Goal: Task Accomplishment & Management: Complete application form

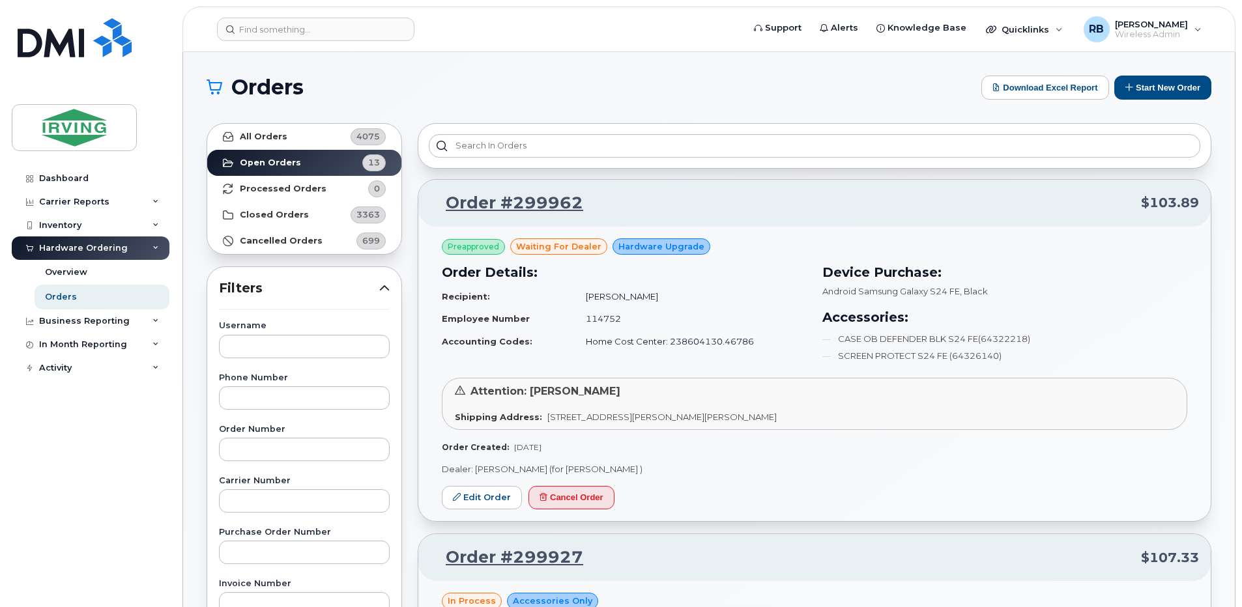
scroll to position [174, 0]
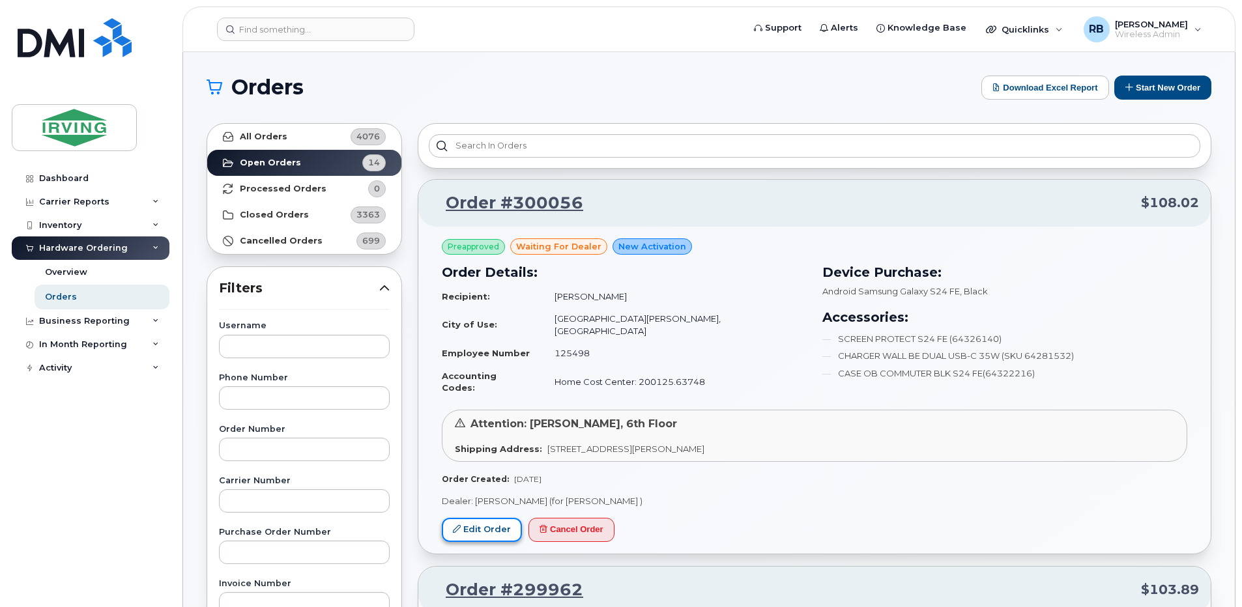
click at [490, 518] on link "Edit Order" at bounding box center [482, 530] width 80 height 24
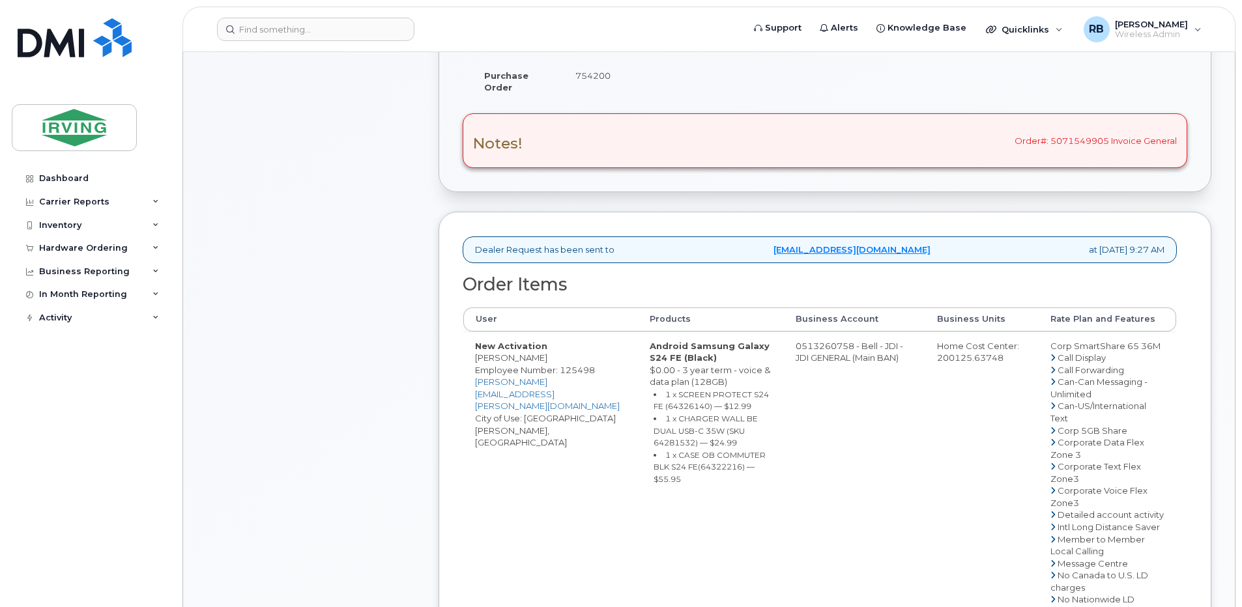
scroll to position [435, 0]
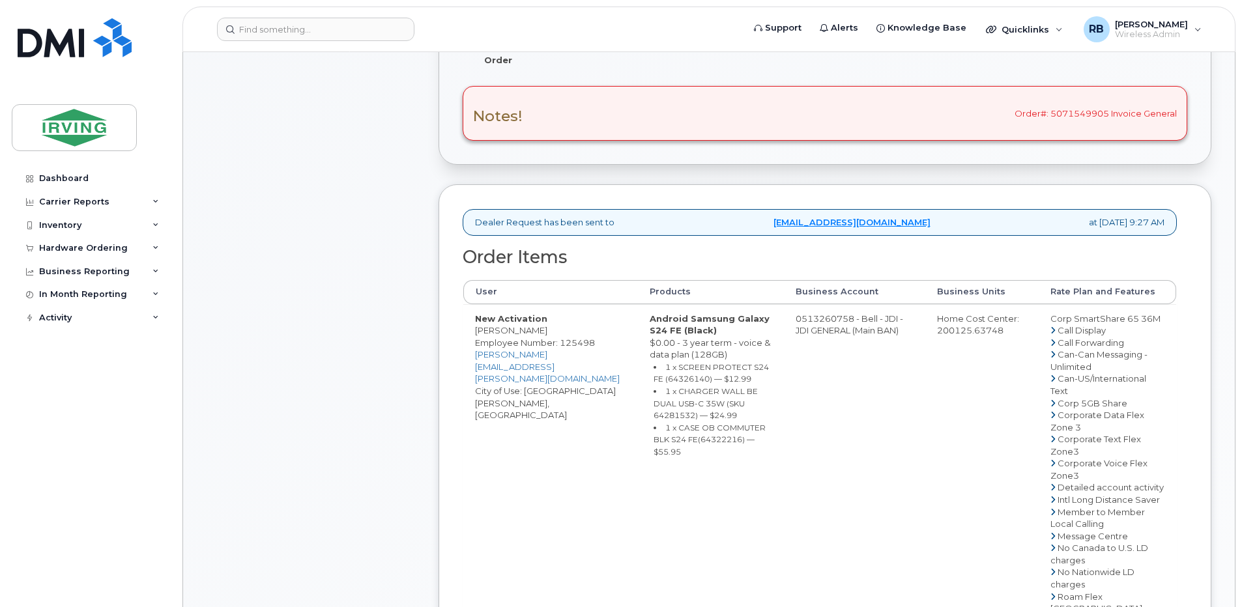
click at [825, 330] on td "0513260758 - Bell - JDI - JDI GENERAL (Main BAN)" at bounding box center [854, 596] width 141 height 584
drag, startPoint x: 804, startPoint y: 333, endPoint x: 854, endPoint y: 331, distance: 50.2
click at [854, 331] on td "0513260758 - Bell - JDI - JDI GENERAL (Main BAN)" at bounding box center [854, 596] width 141 height 584
copy td "513260758"
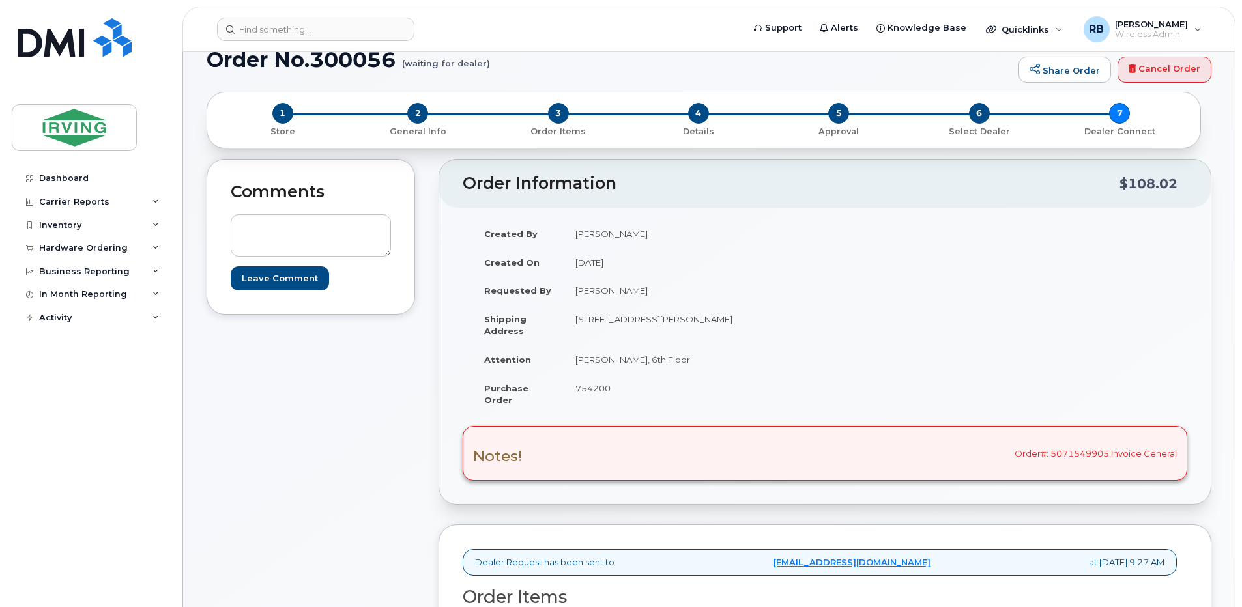
scroll to position [87, 0]
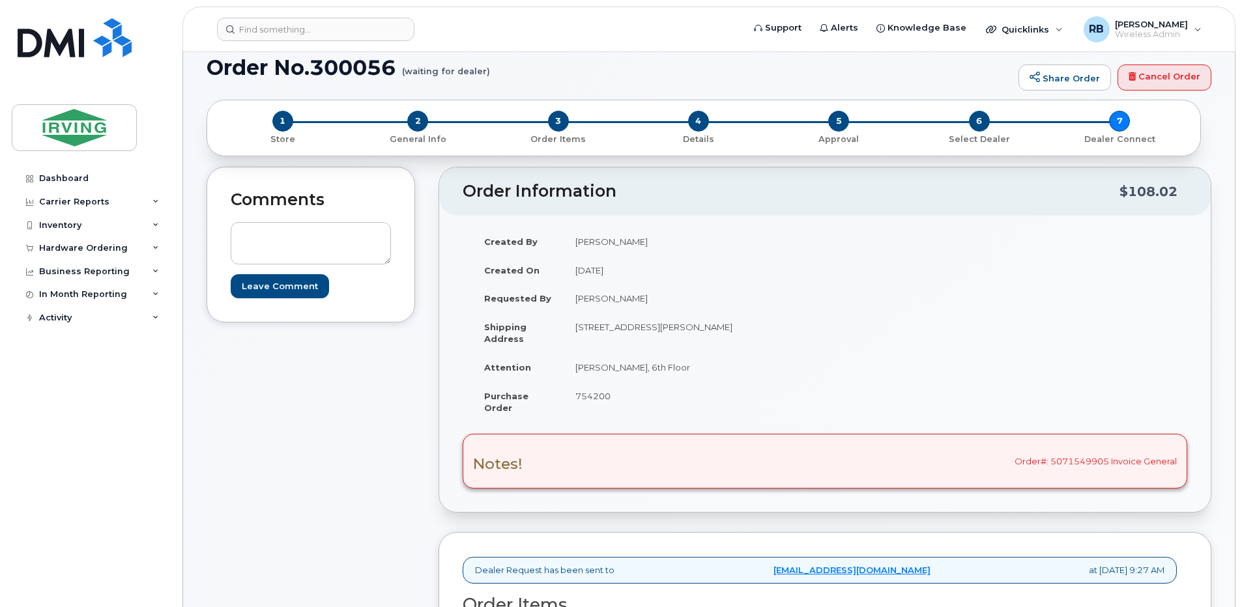
click at [630, 366] on td "Ashley Kirkpatrick, 6th Floor" at bounding box center [688, 367] width 251 height 29
drag, startPoint x: 651, startPoint y: 366, endPoint x: 577, endPoint y: 365, distance: 74.3
click at [577, 365] on td "Ashley Kirkpatrick, 6th Floor" at bounding box center [688, 367] width 251 height 29
copy td "Ashley Kirkpatrick"
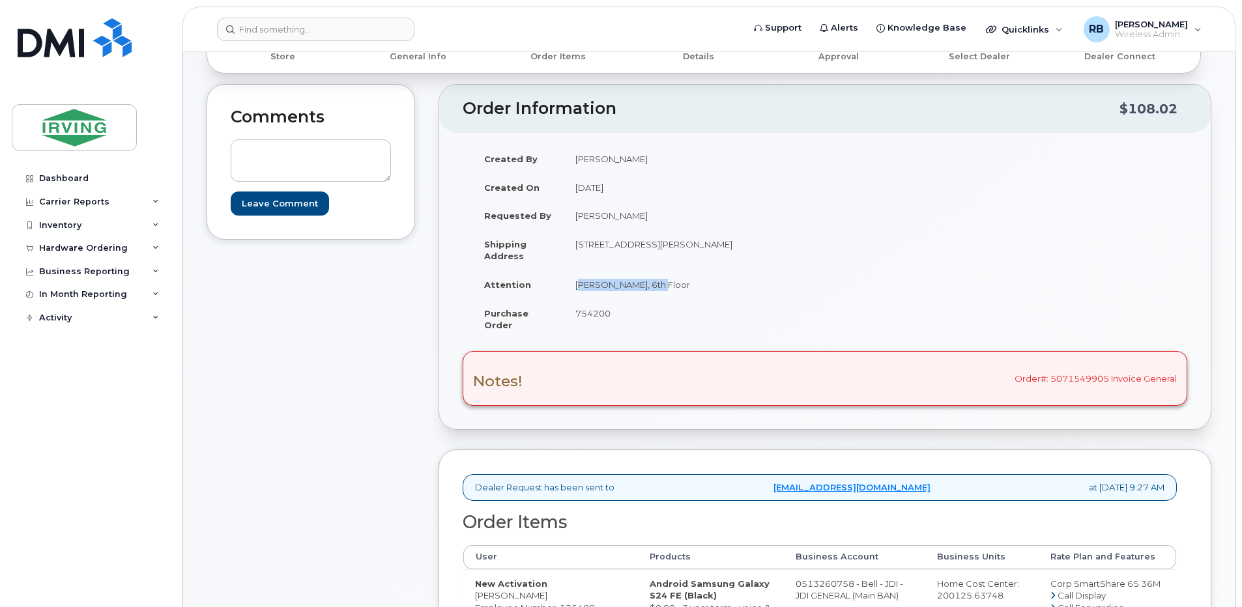
scroll to position [347, 0]
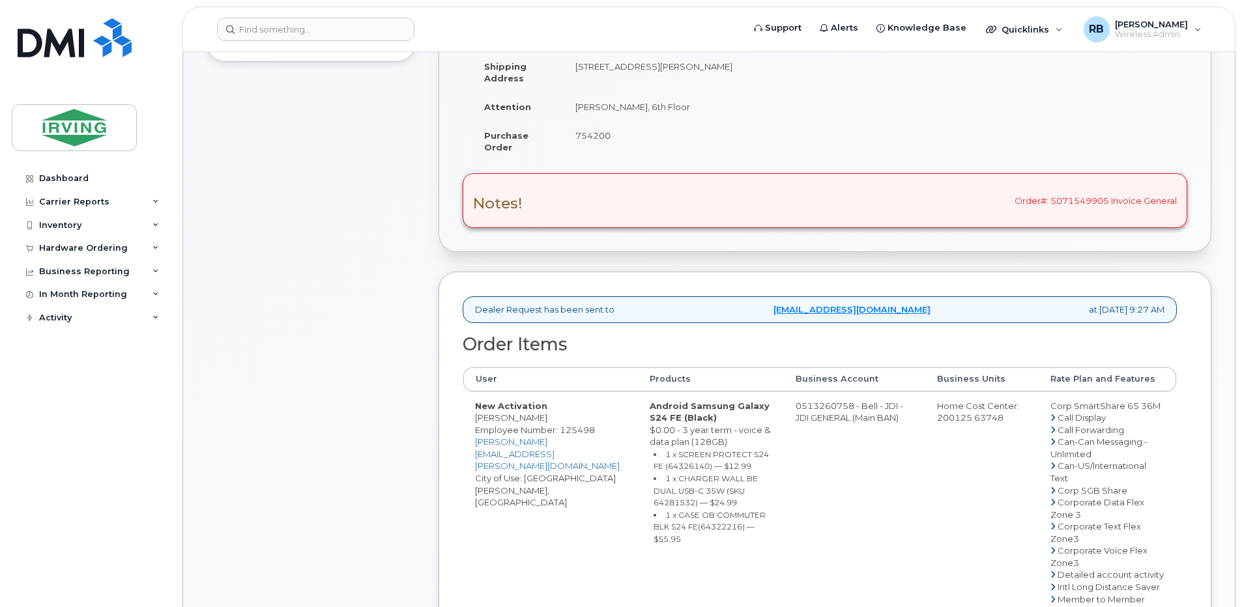
copy td "Sarah Collins"
click at [358, 298] on div "Comments Leave Comment" at bounding box center [311, 518] width 208 height 1224
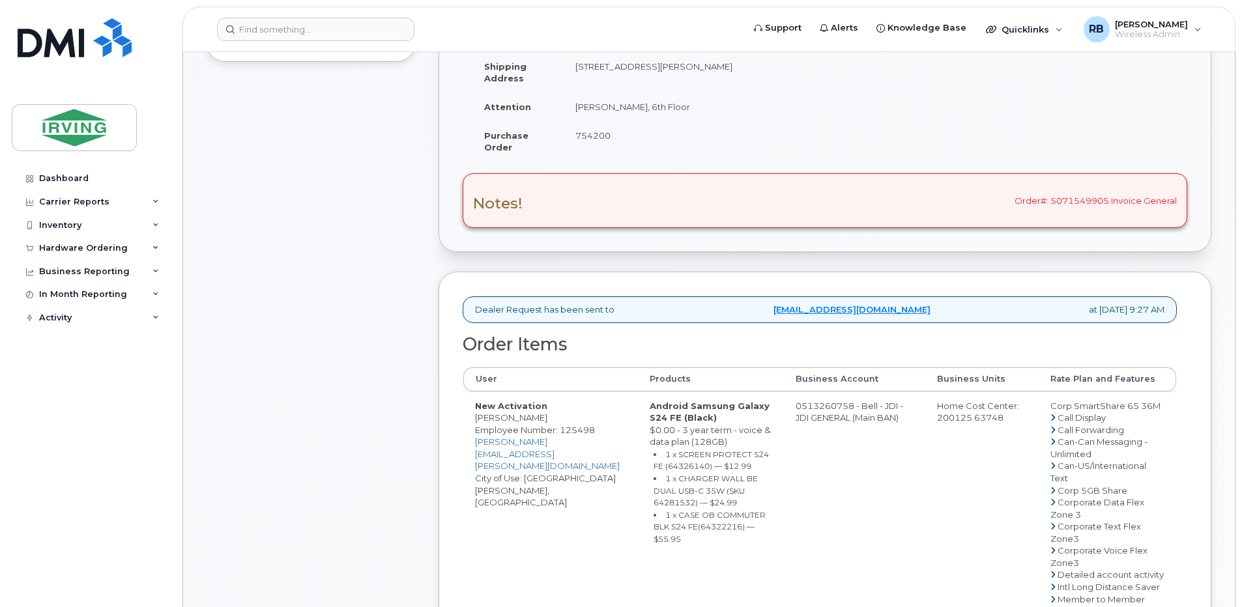
copy td "Sarah Collins"
click at [653, 472] on small "1 x SCREEN PROTECT S24 FE (64326140) — $12.99" at bounding box center [710, 460] width 115 height 22
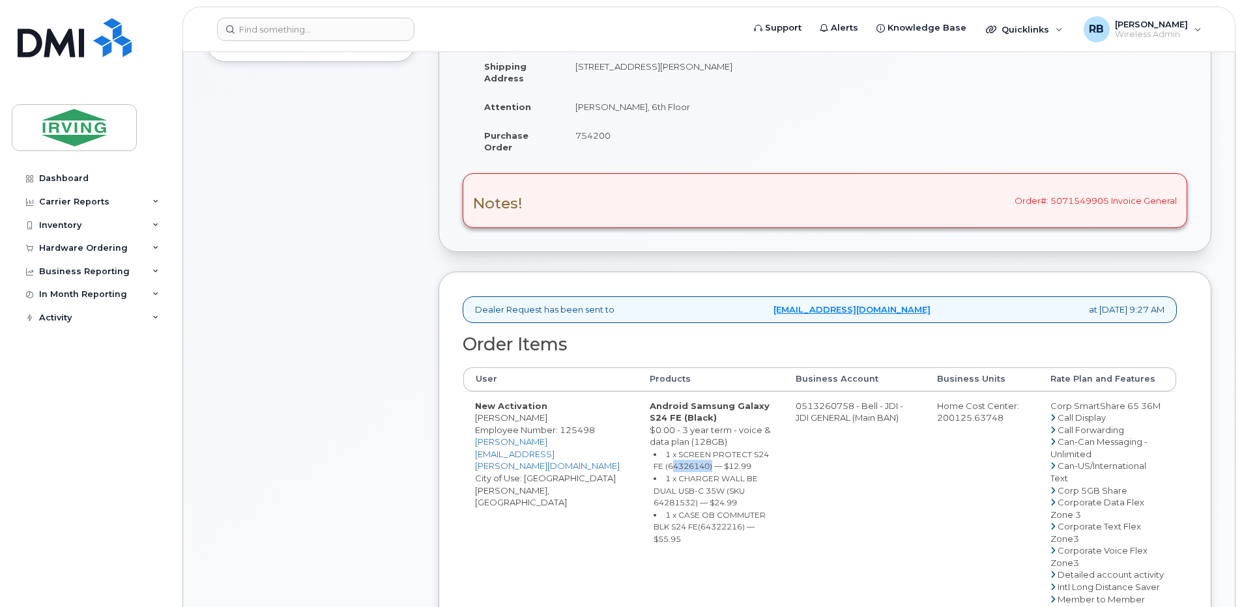
click at [653, 472] on small "1 x SCREEN PROTECT S24 FE (64326140) — $12.99" at bounding box center [710, 460] width 115 height 22
copy small "64326140"
click at [719, 504] on small "1 x CHARGER WALL BE DUAL USB-C 35W (SKU 64281532) — $24.99" at bounding box center [705, 491] width 104 height 34
copy small "64281532"
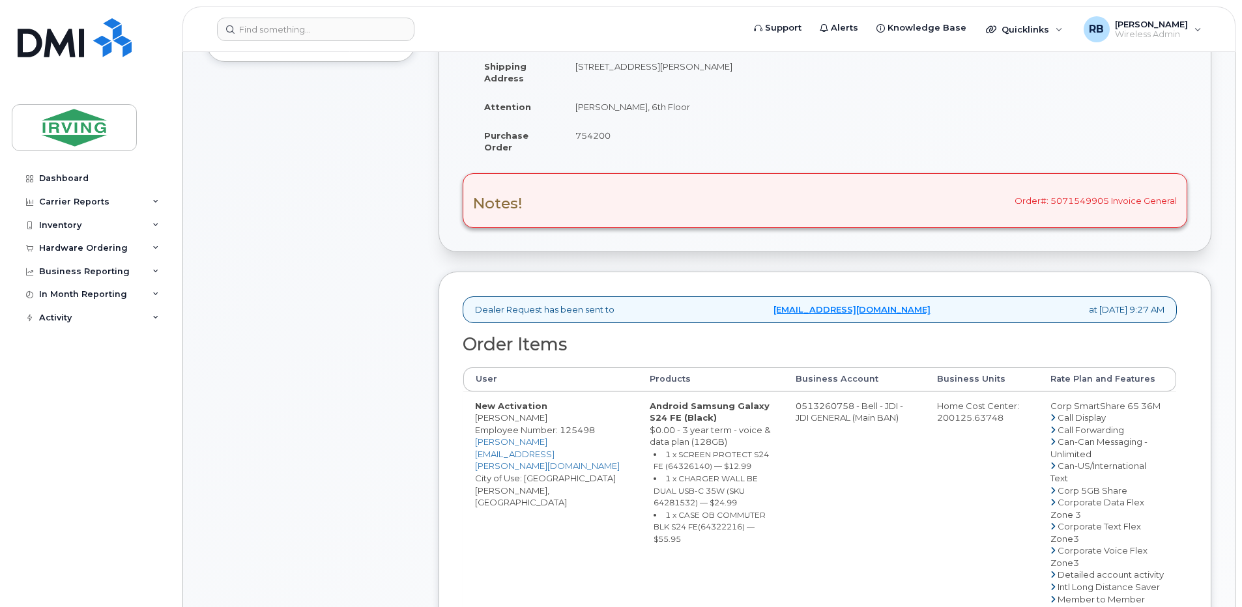
click at [693, 541] on small "1 x CASE OB COMMUTER BLK S24 FE(64322216) — $55.95" at bounding box center [709, 527] width 112 height 34
copy small "64322216"
click at [438, 411] on div "Comments Leave Comment Order Information $108.02 Created By Crystal Rowe Create…" at bounding box center [709, 518] width 1005 height 1224
drag, startPoint x: 804, startPoint y: 418, endPoint x: 855, endPoint y: 419, distance: 50.8
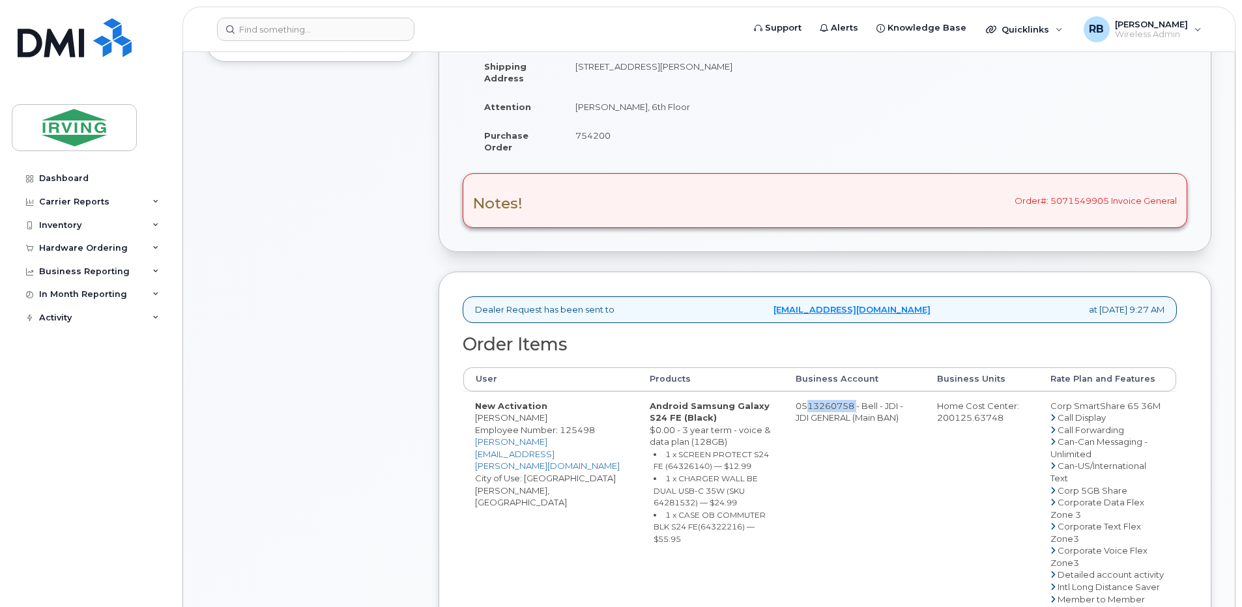
copy td "513260758"
click at [340, 390] on div "Comments Leave Comment" at bounding box center [311, 518] width 208 height 1224
click at [365, 311] on div "Comments Leave Comment" at bounding box center [311, 518] width 208 height 1224
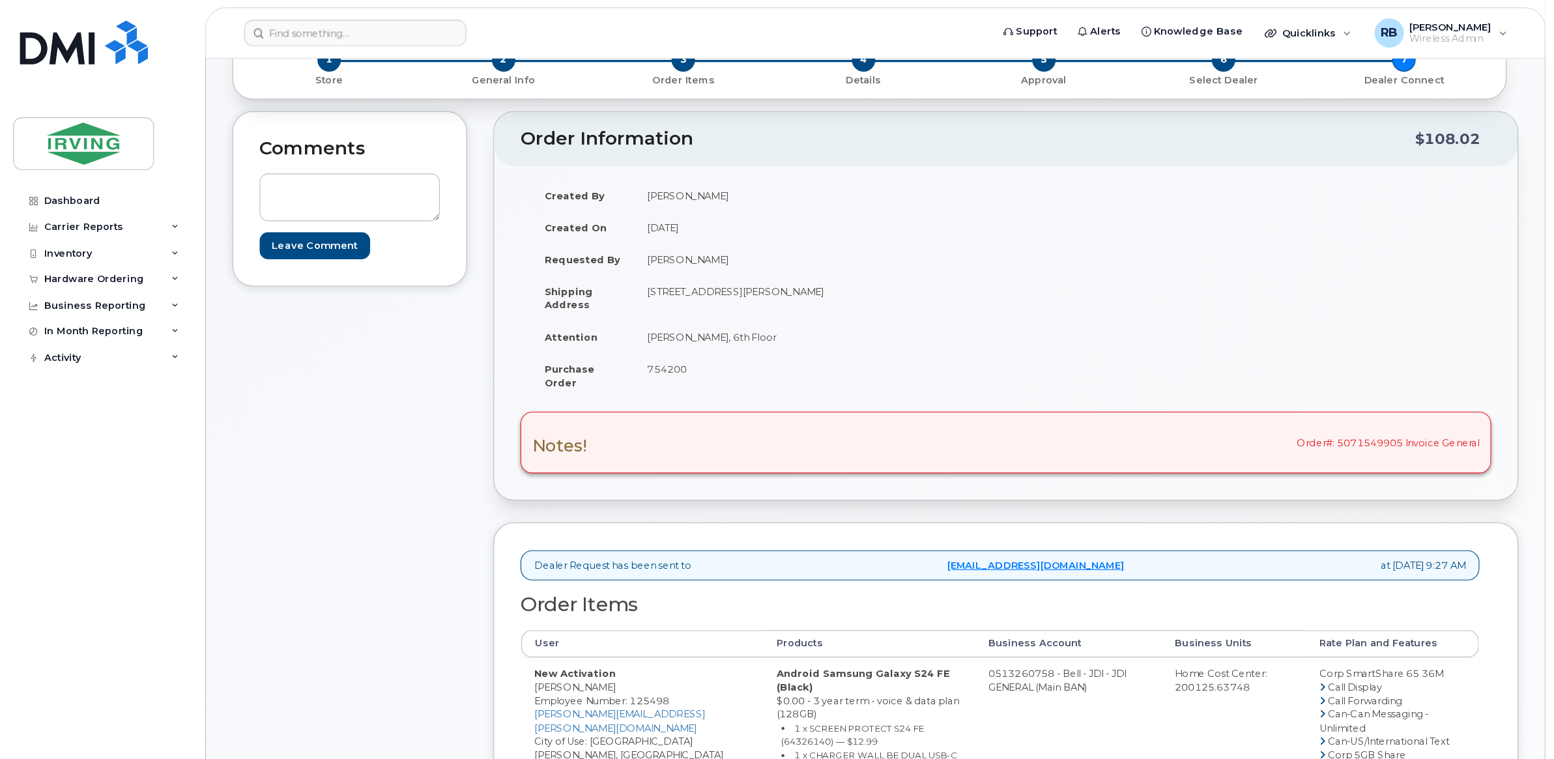
scroll to position [154, 0]
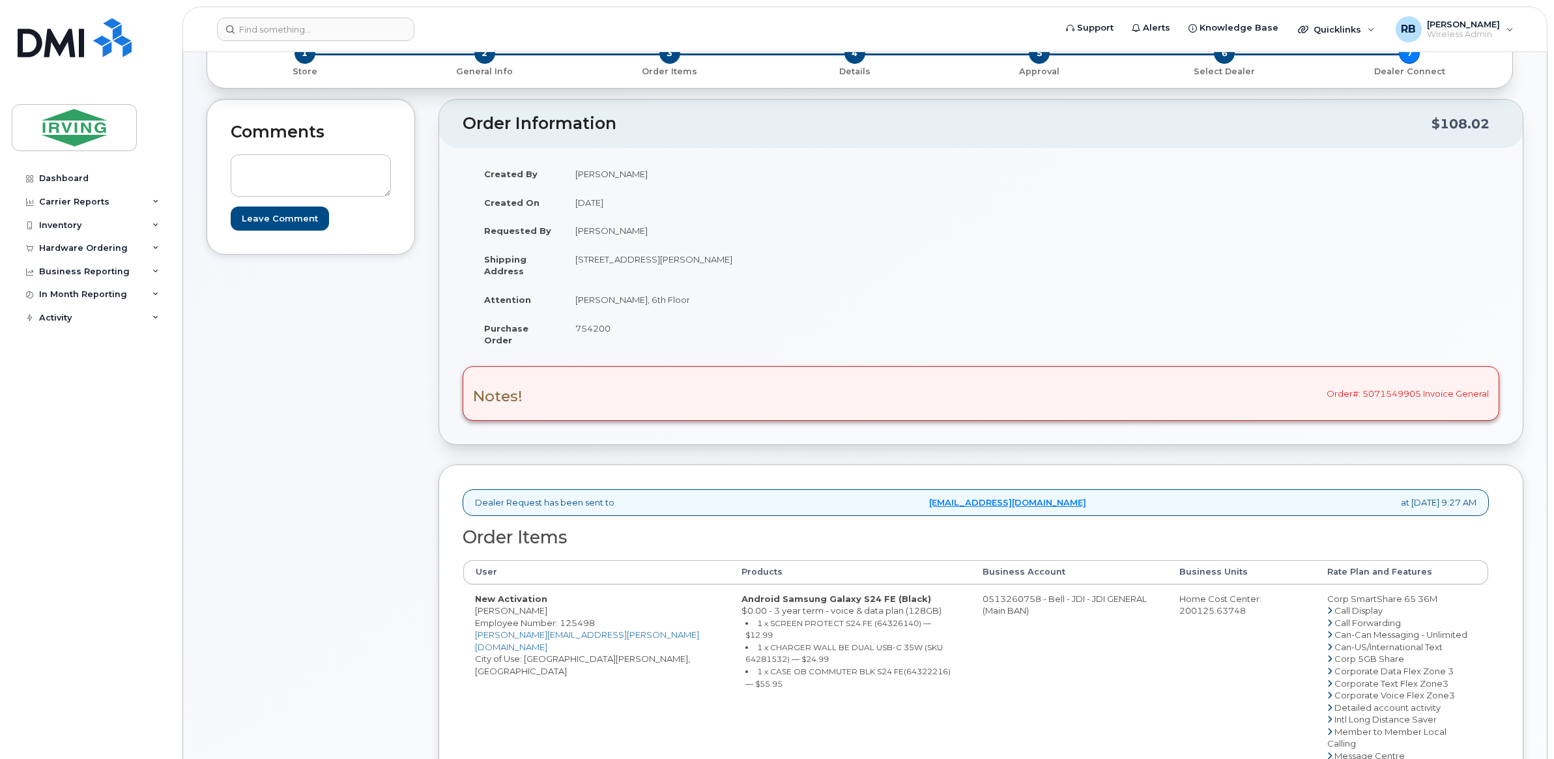
click at [384, 414] on div "Comments Leave Comment" at bounding box center [311, 638] width 208 height 1079
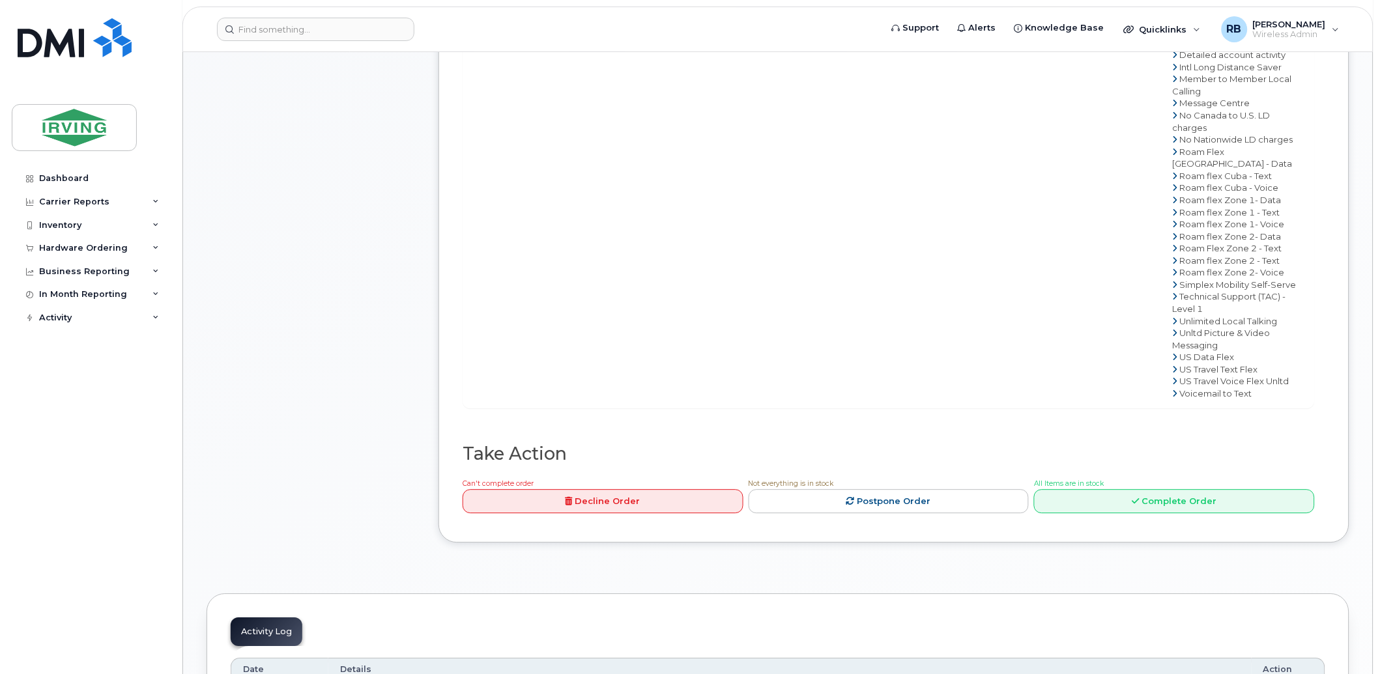
scroll to position [965, 0]
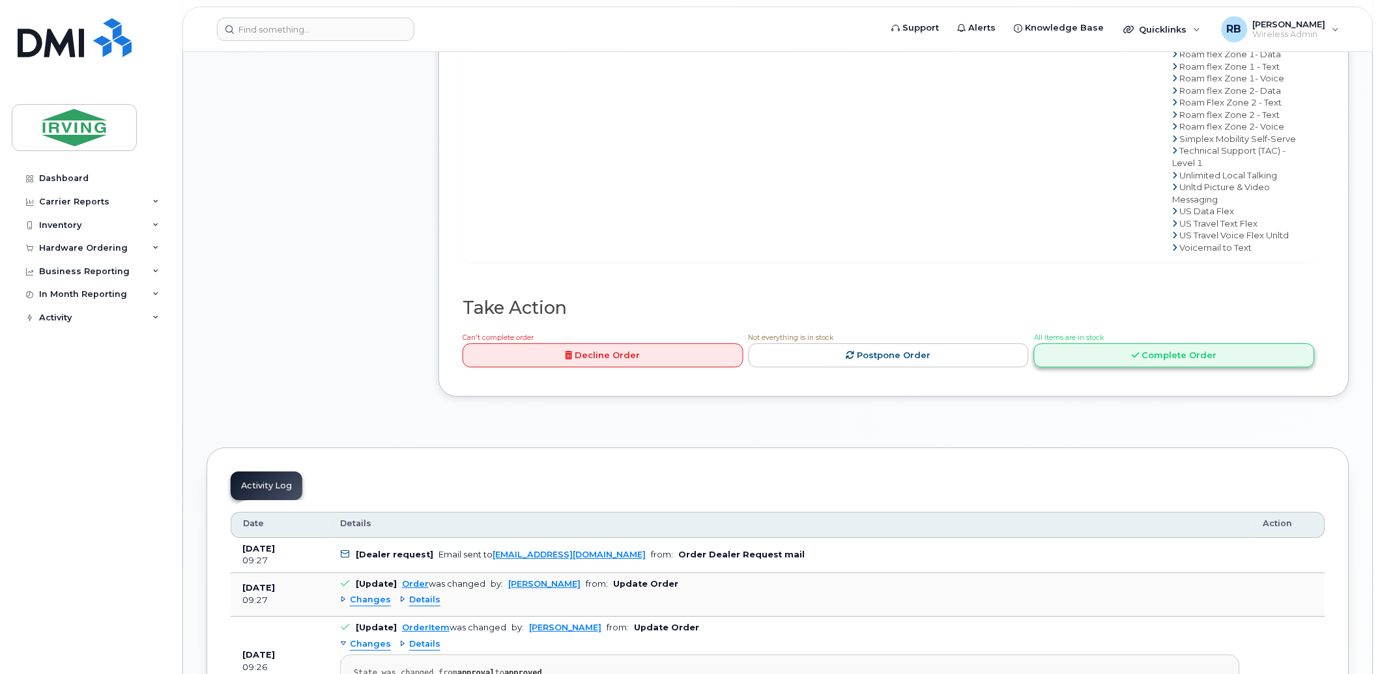
click at [1074, 367] on link "Complete Order" at bounding box center [1174, 355] width 281 height 24
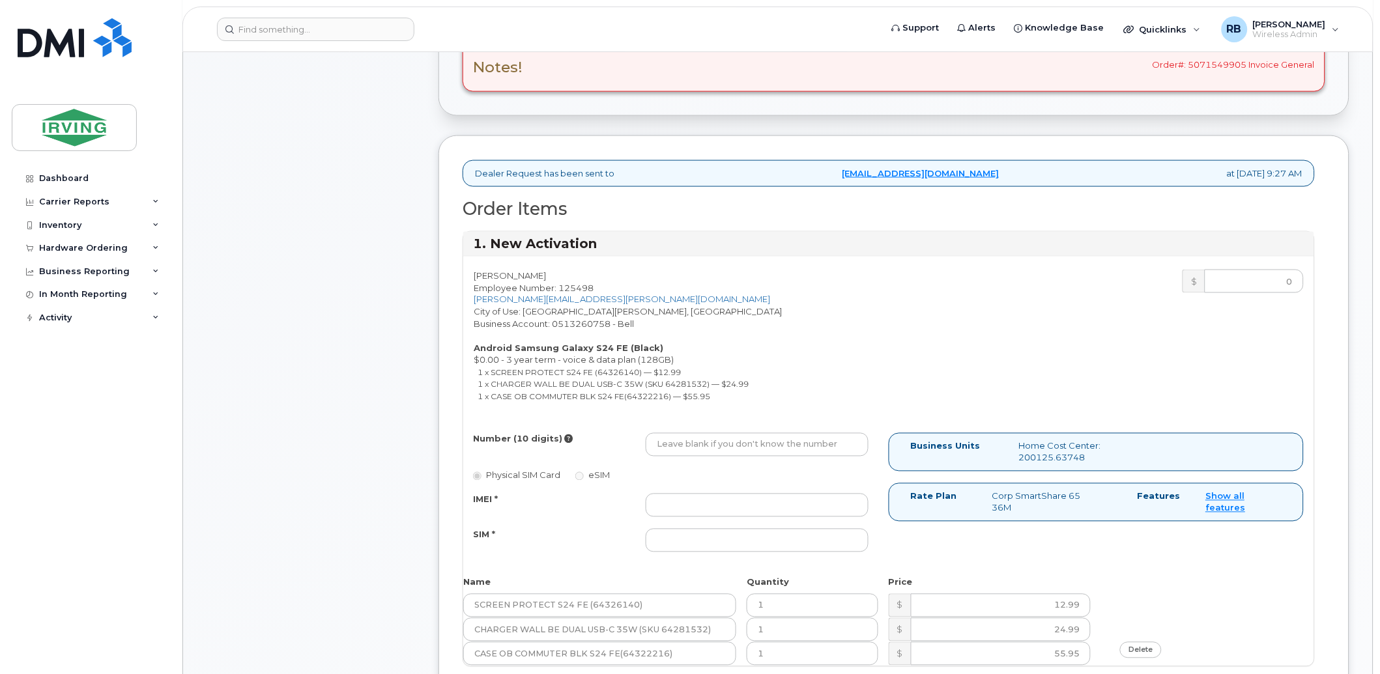
scroll to position [483, 0]
click at [704, 447] on input "Number (10 digits)" at bounding box center [757, 445] width 223 height 23
type input "5063497764"
click at [706, 506] on input "IMEI *" at bounding box center [757, 505] width 223 height 23
type input "352693796088355"
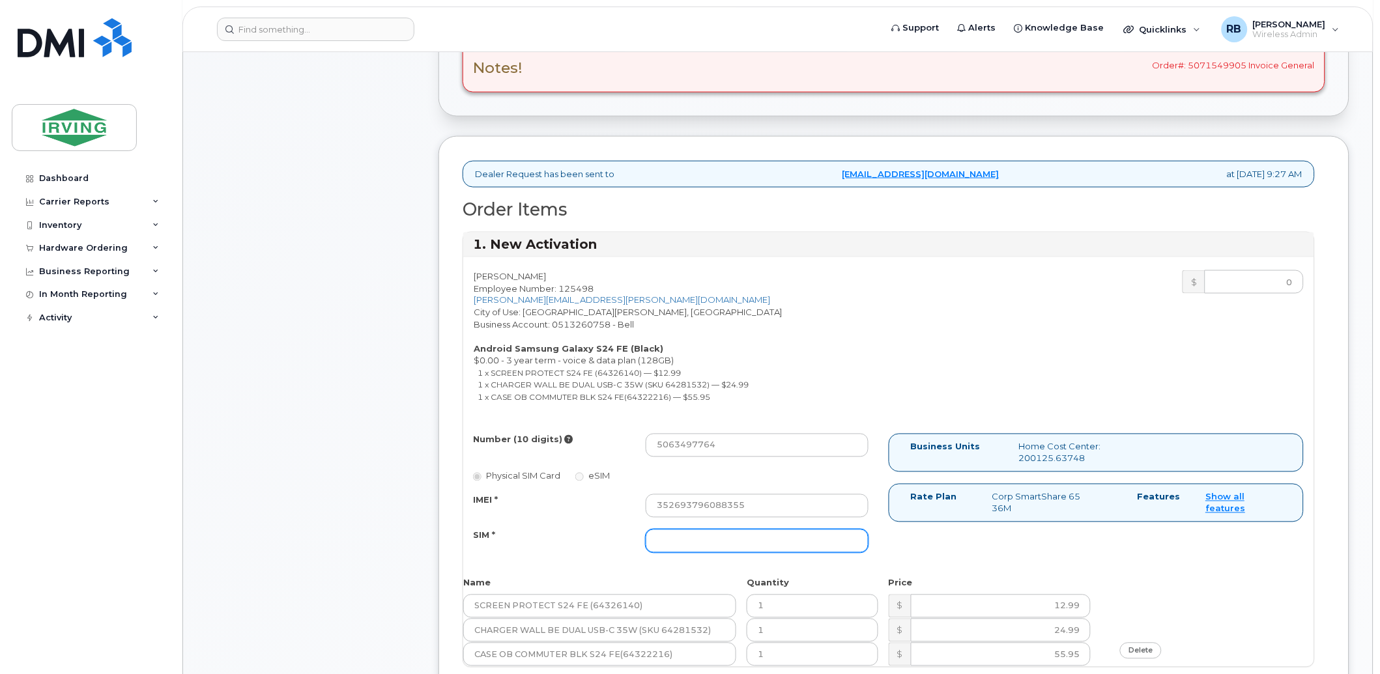
click at [687, 537] on input "SIM *" at bounding box center [757, 541] width 223 height 23
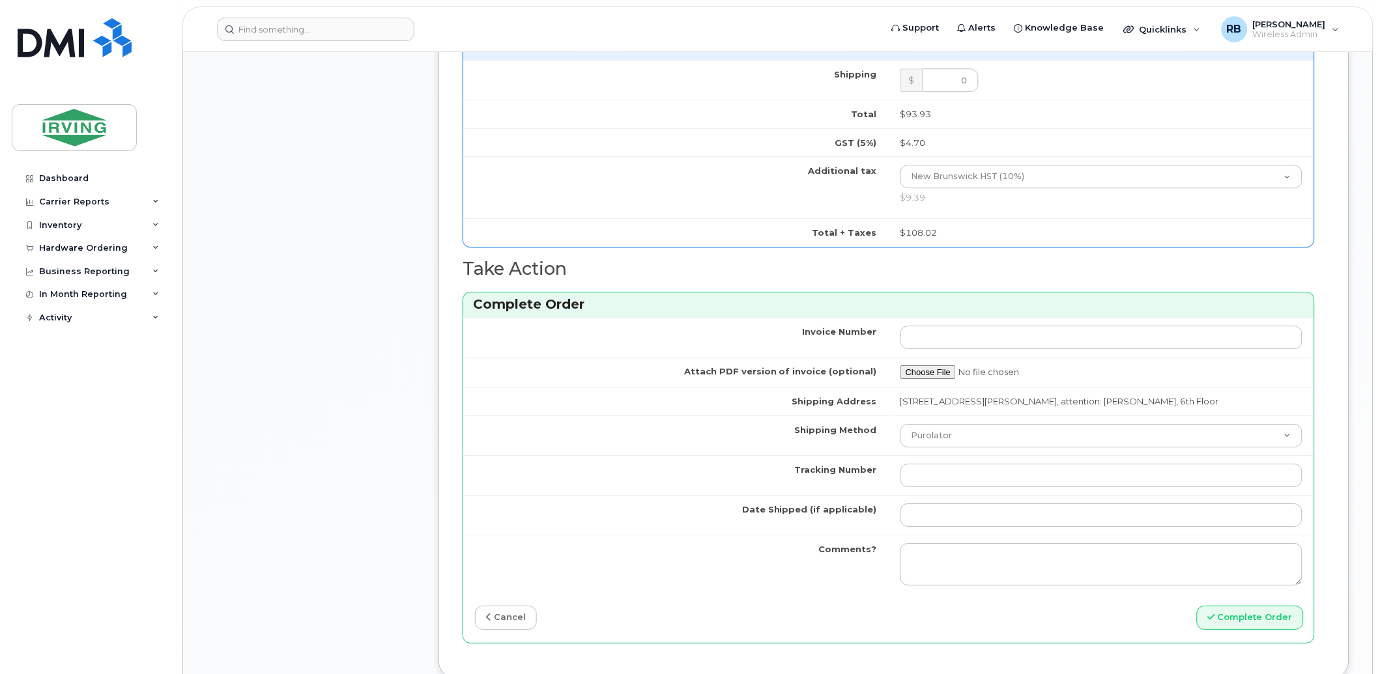
scroll to position [1158, 0]
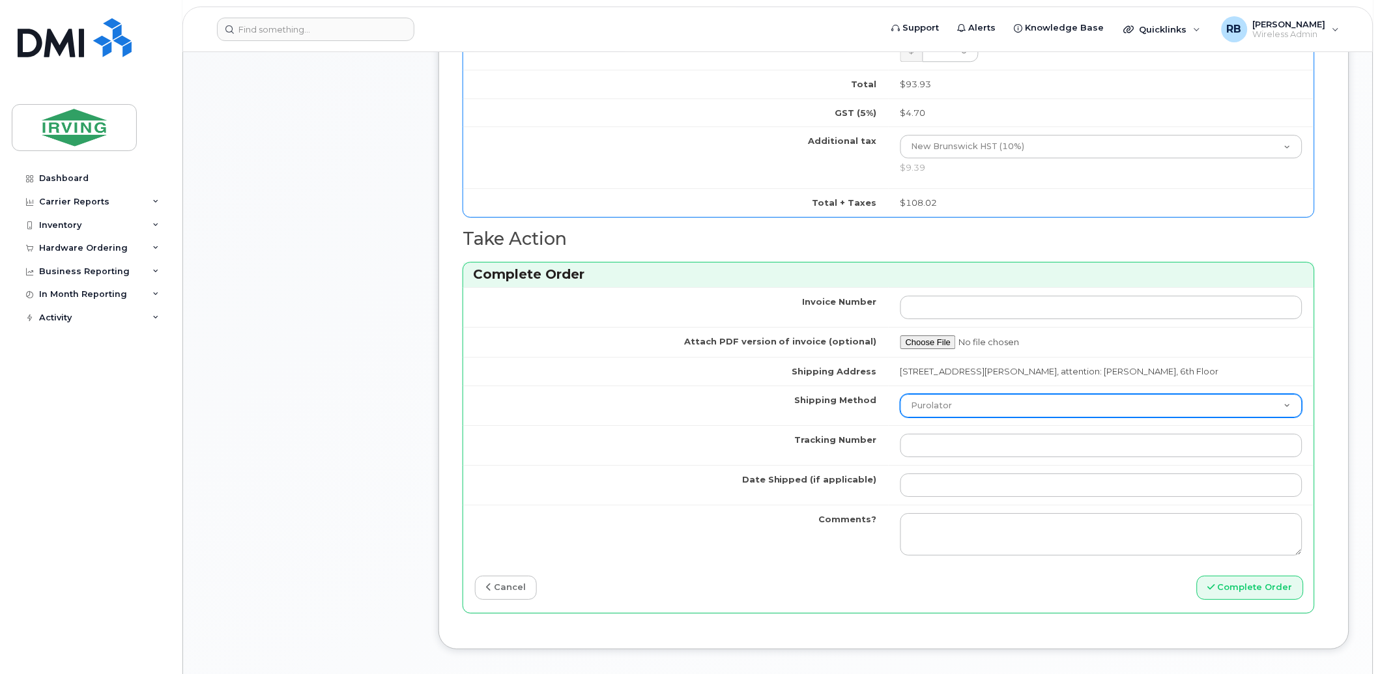
type input "89302610207712406468"
click at [913, 414] on select "Purolator UPS FedEx Canada Post Courier Other Drop Off Pick Up" at bounding box center [1101, 405] width 402 height 23
select select "Drop Off"
click at [900, 394] on select "Purolator UPS FedEx Canada Post Courier Other Drop Off Pick Up" at bounding box center [1101, 405] width 402 height 23
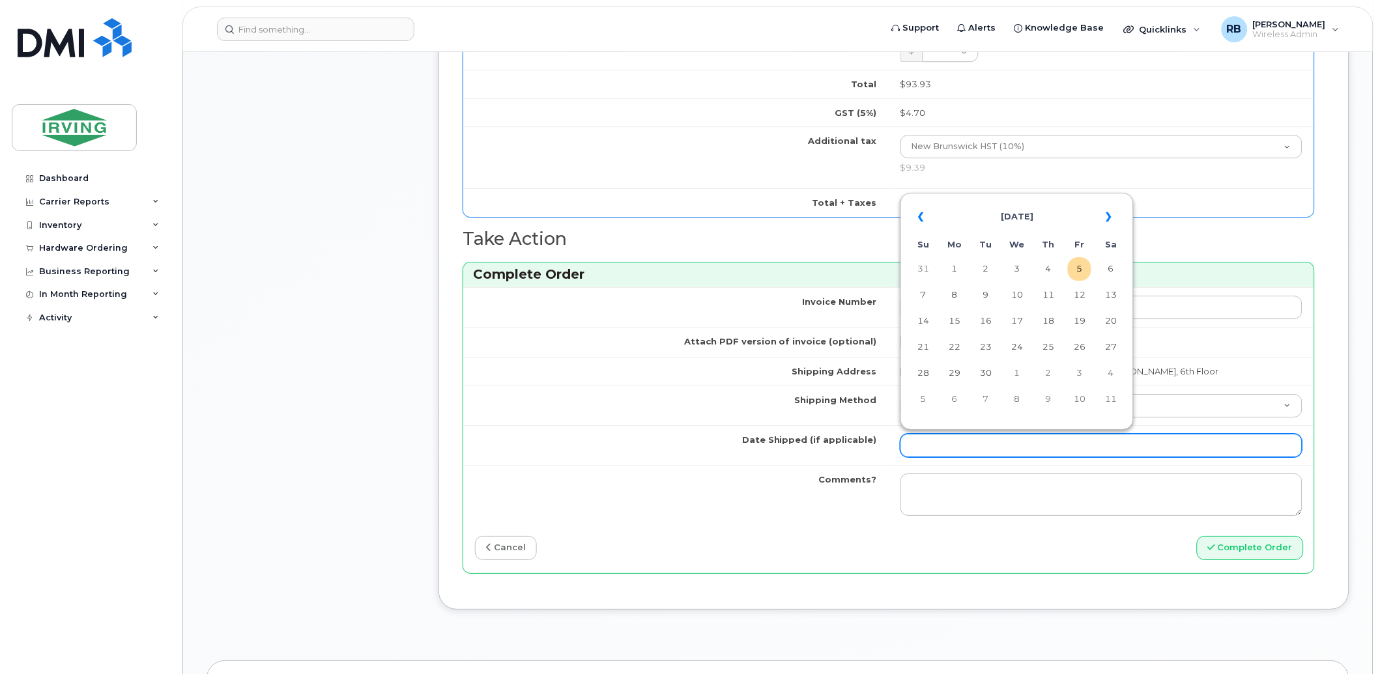
drag, startPoint x: 937, startPoint y: 444, endPoint x: 940, endPoint y: 436, distance: 7.9
click at [937, 444] on input "Date Shipped (if applicable)" at bounding box center [1101, 445] width 402 height 23
click at [1013, 300] on td "10" at bounding box center [1016, 294] width 23 height 23
type input "2025-09-10"
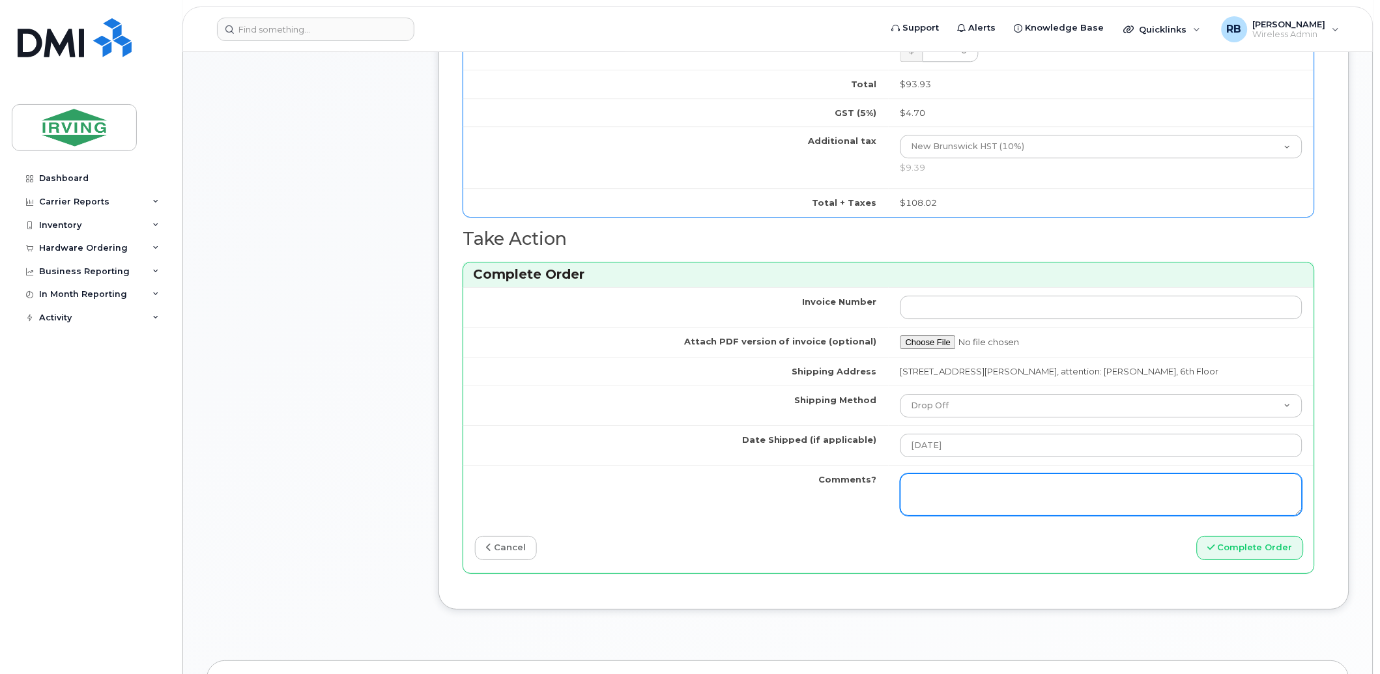
click at [982, 489] on textarea "Comments?" at bounding box center [1101, 495] width 402 height 43
type textarea "Please be advised the order has been completed. SO#26203323 Allow 1-3 business …"
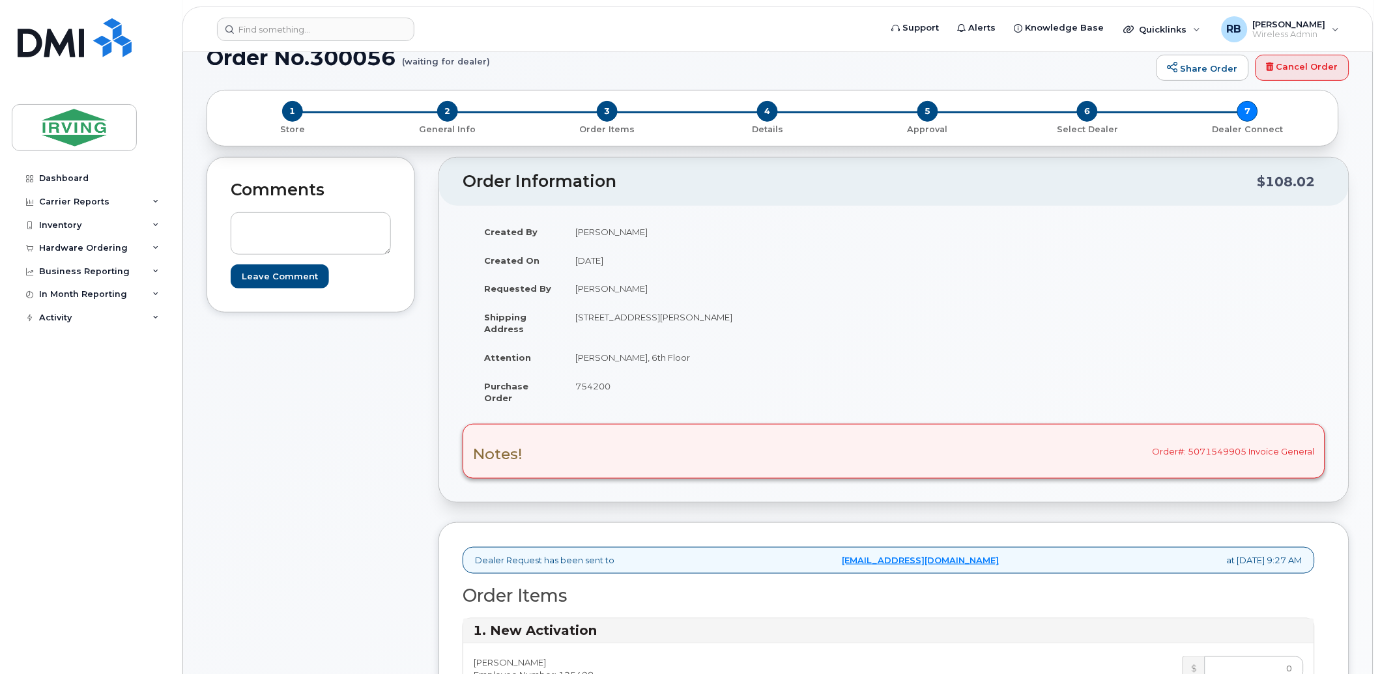
scroll to position [96, 0]
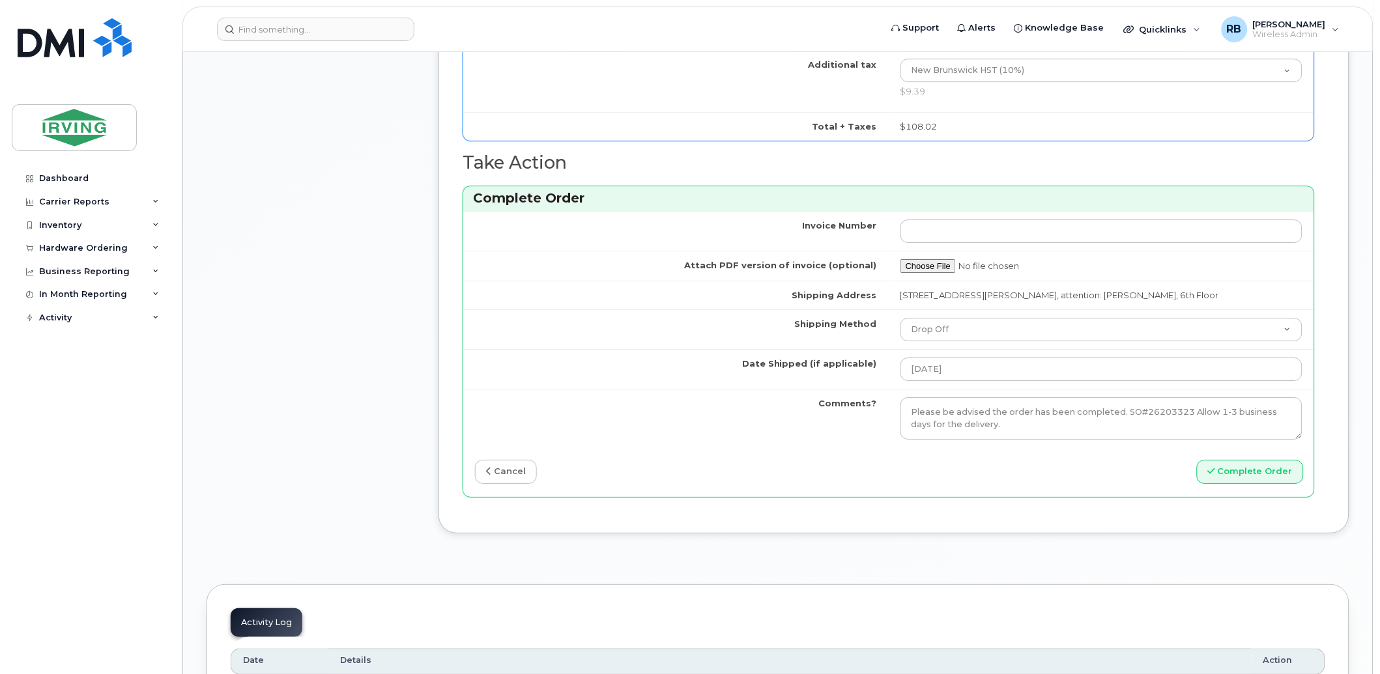
scroll to position [1254, 0]
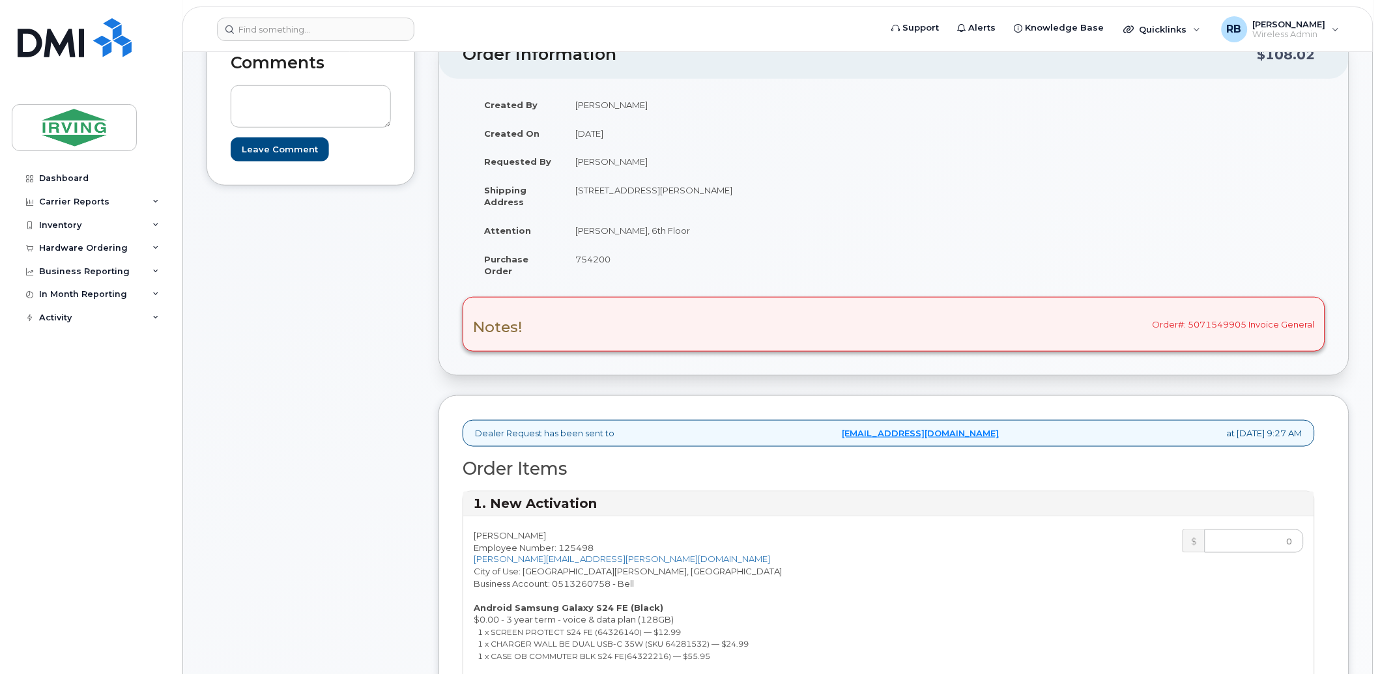
scroll to position [193, 0]
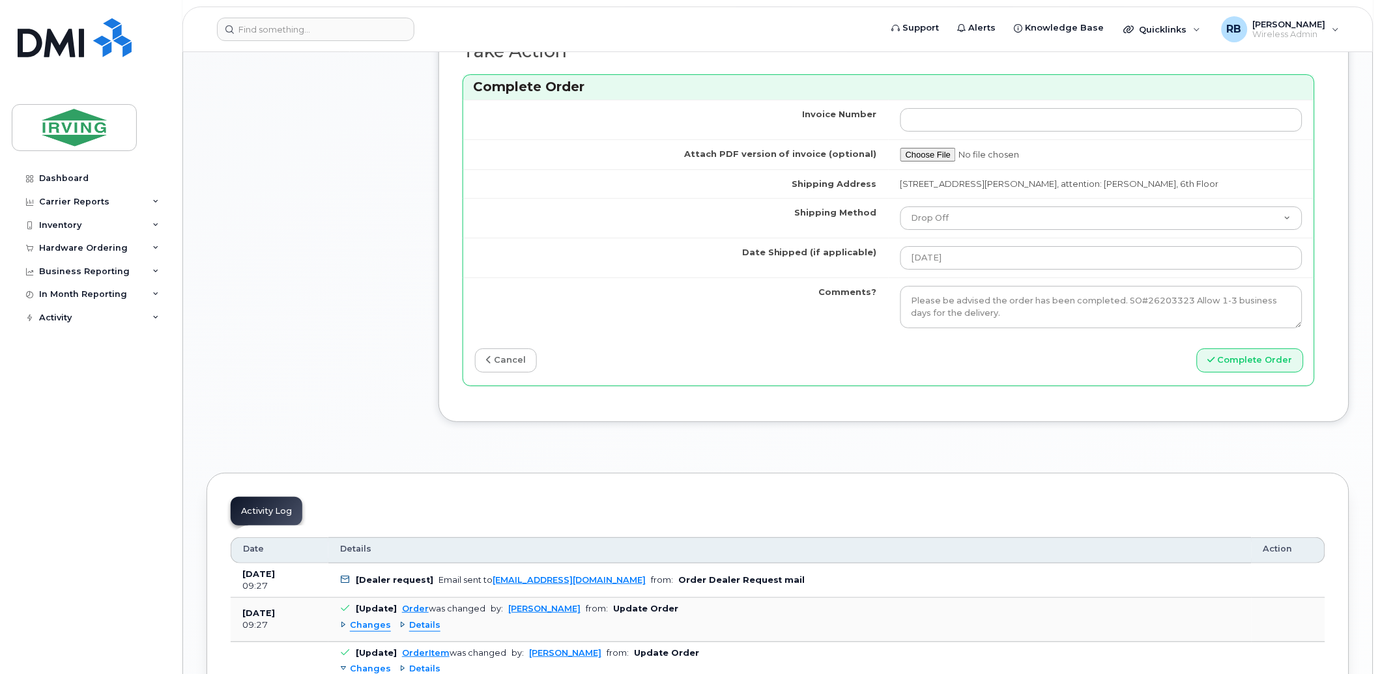
scroll to position [1351, 0]
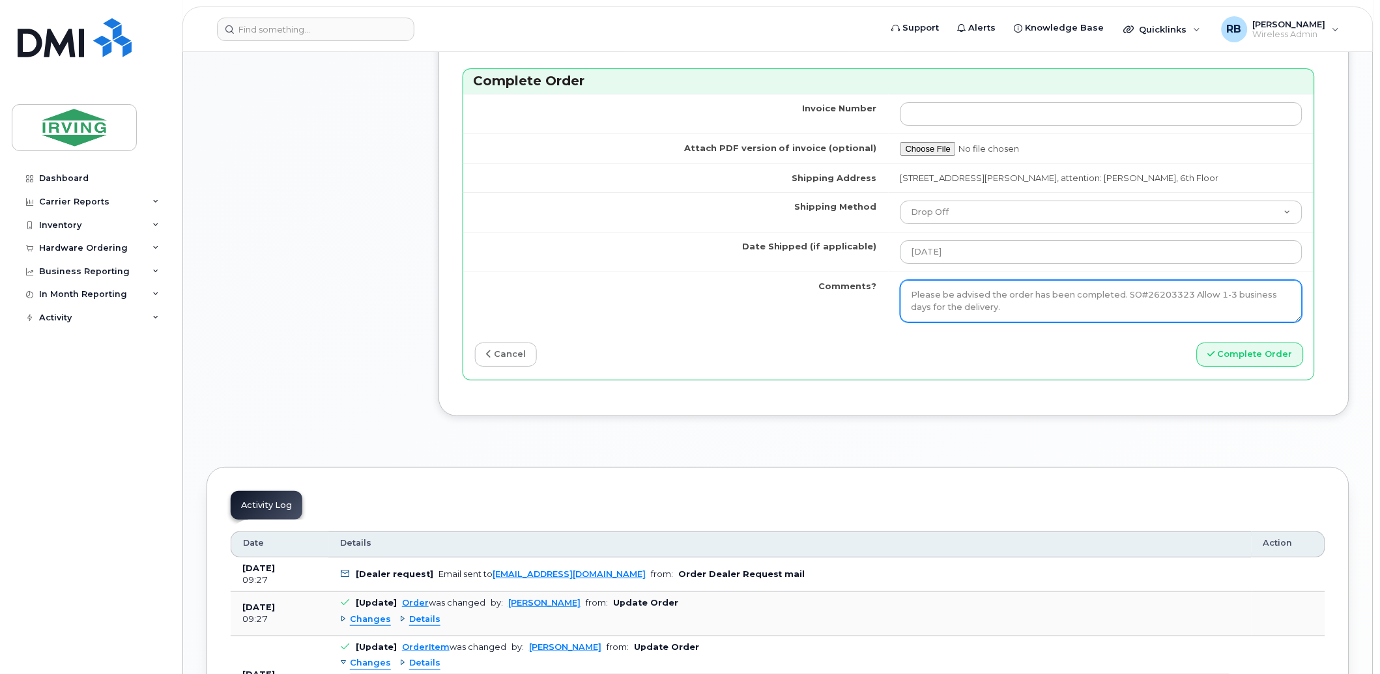
click at [915, 298] on textarea "Please be advised the order has been completed. SO#26203323 Allow 1-3 business …" at bounding box center [1101, 301] width 402 height 43
click at [1023, 340] on div "Invoice Number Attach PDF version of invoice (optional) Shipping Address 300 Un…" at bounding box center [888, 236] width 851 height 285
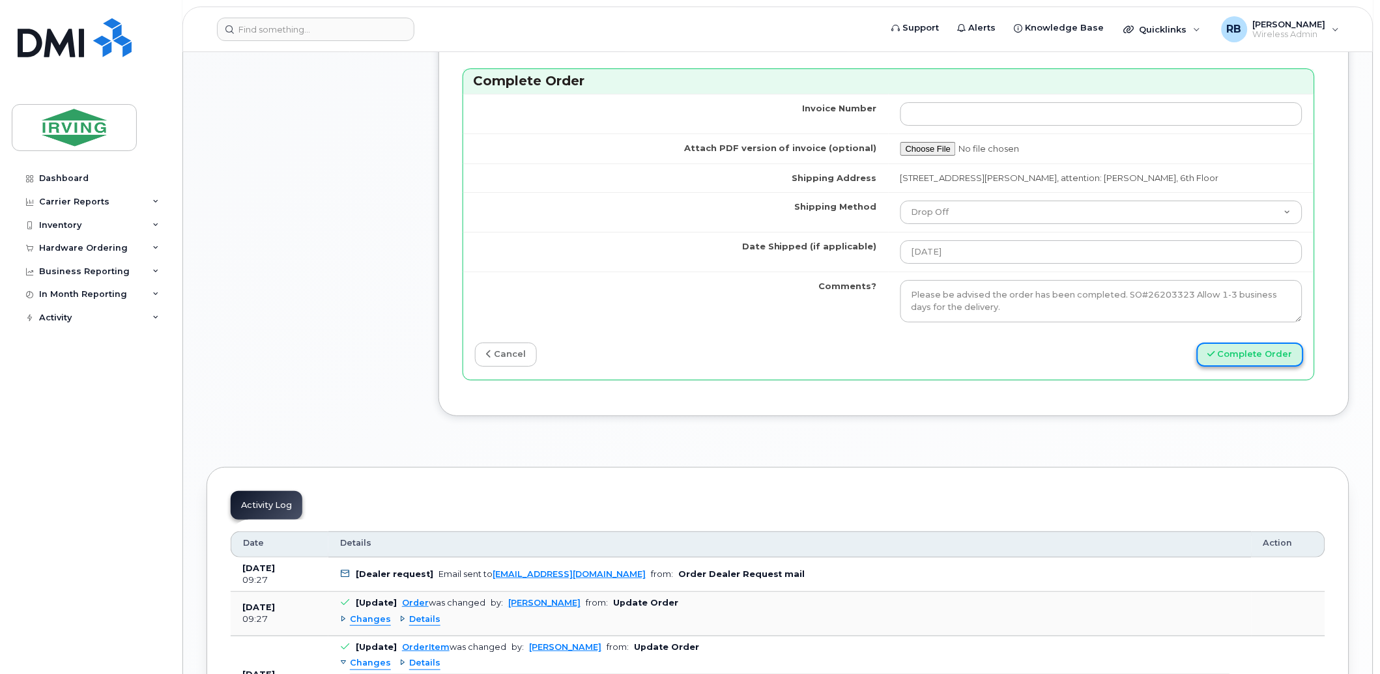
click at [1241, 353] on button "Complete Order" at bounding box center [1250, 355] width 107 height 24
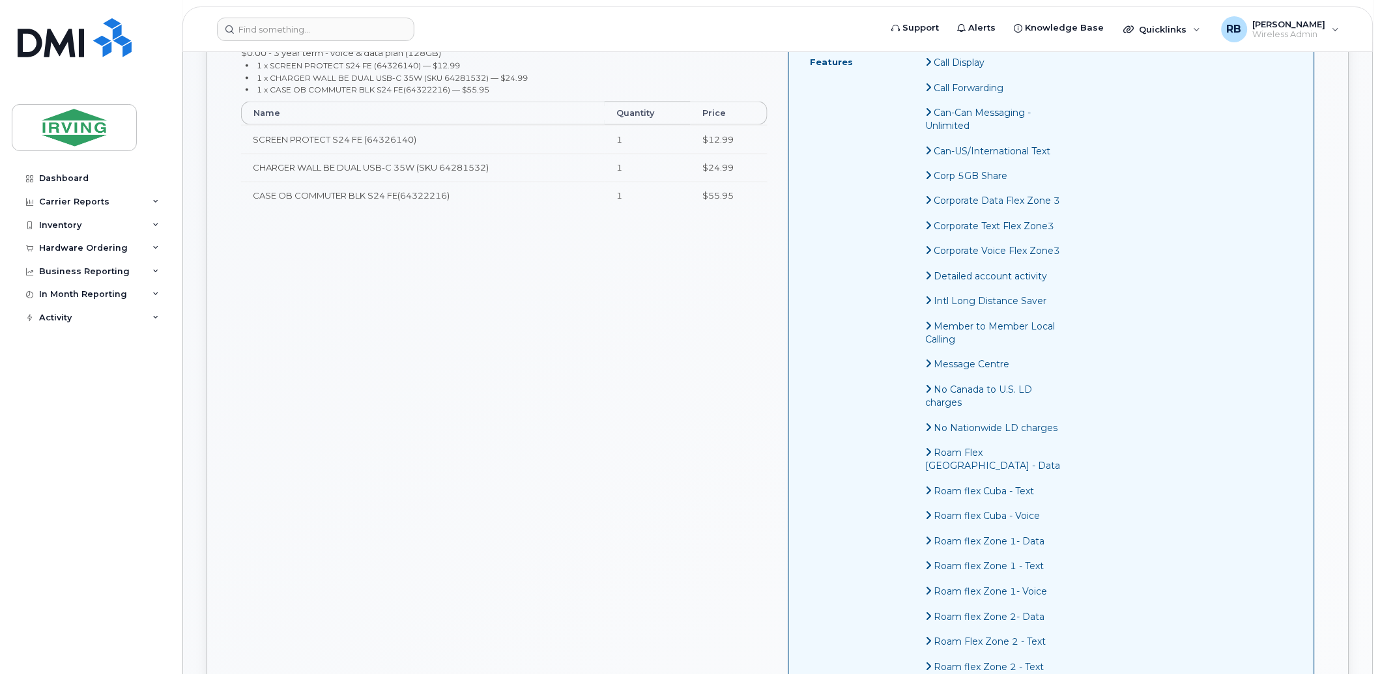
scroll to position [386, 0]
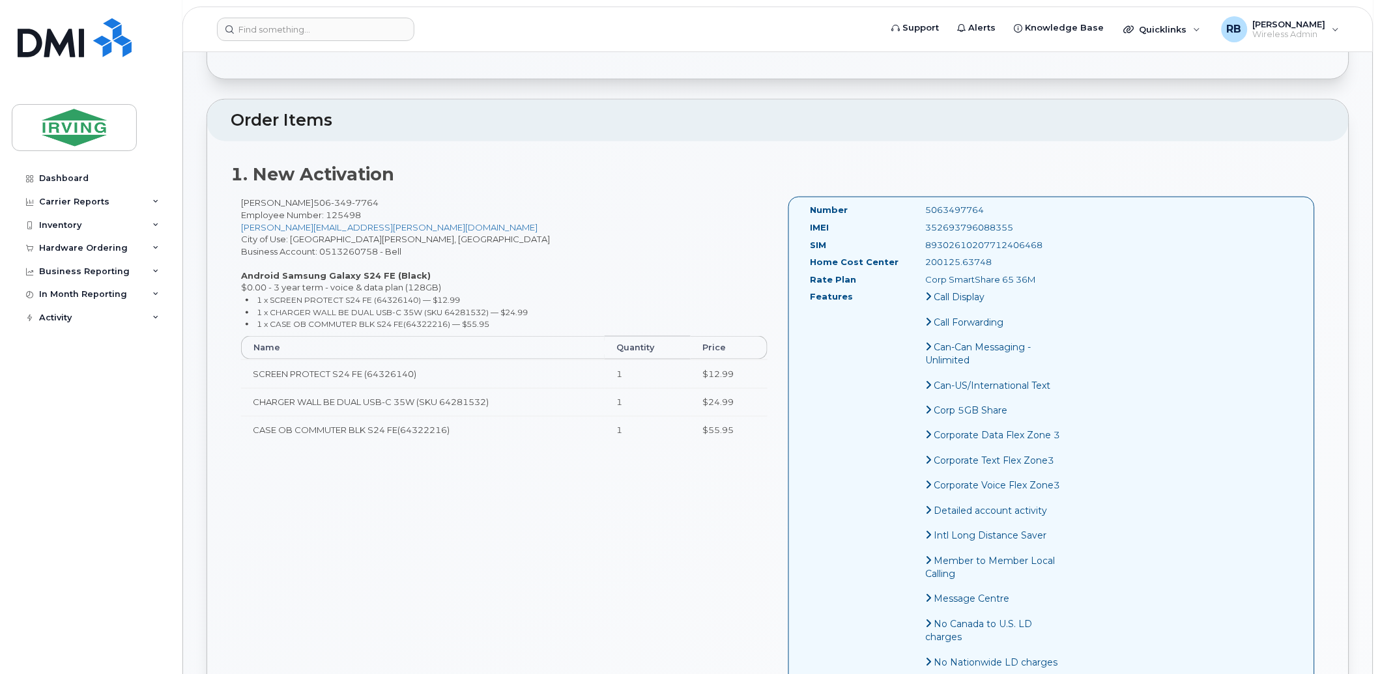
click at [753, 283] on div "Sarah Collins 506 349 7764 Employee Number: 125498 Collins.Sarah@jdirving.com C…" at bounding box center [504, 326] width 547 height 259
click at [83, 244] on div "Hardware Ordering" at bounding box center [83, 248] width 89 height 10
click at [69, 291] on div "Orders" at bounding box center [61, 297] width 32 height 12
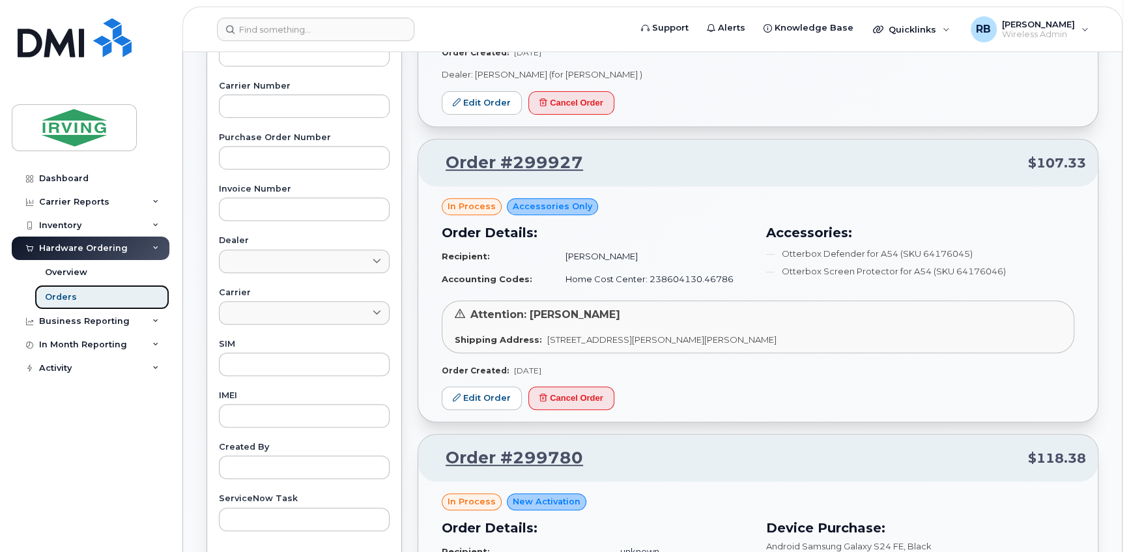
scroll to position [474, 0]
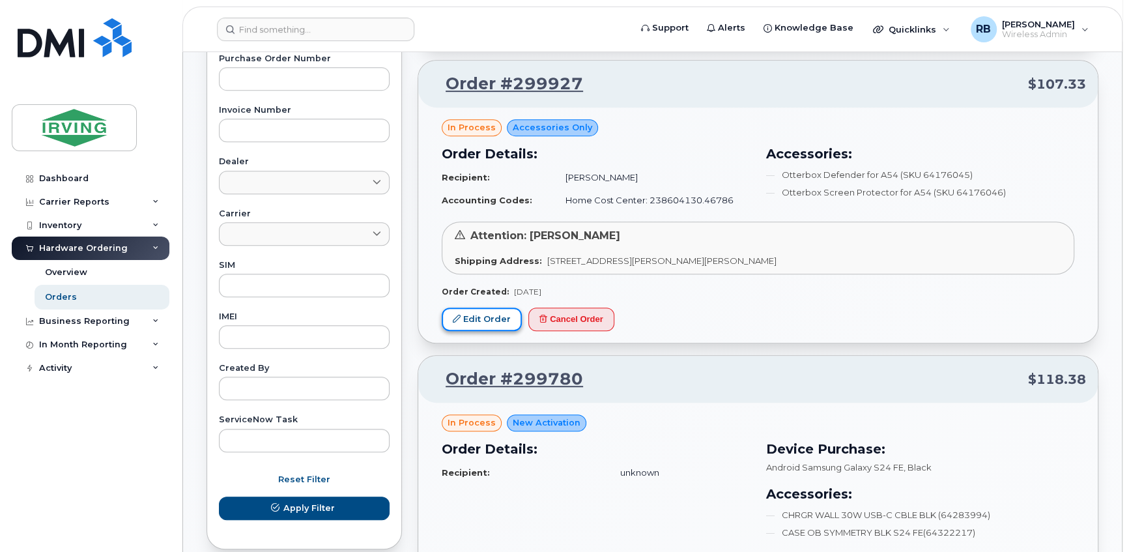
click at [472, 313] on link "Edit Order" at bounding box center [482, 319] width 80 height 24
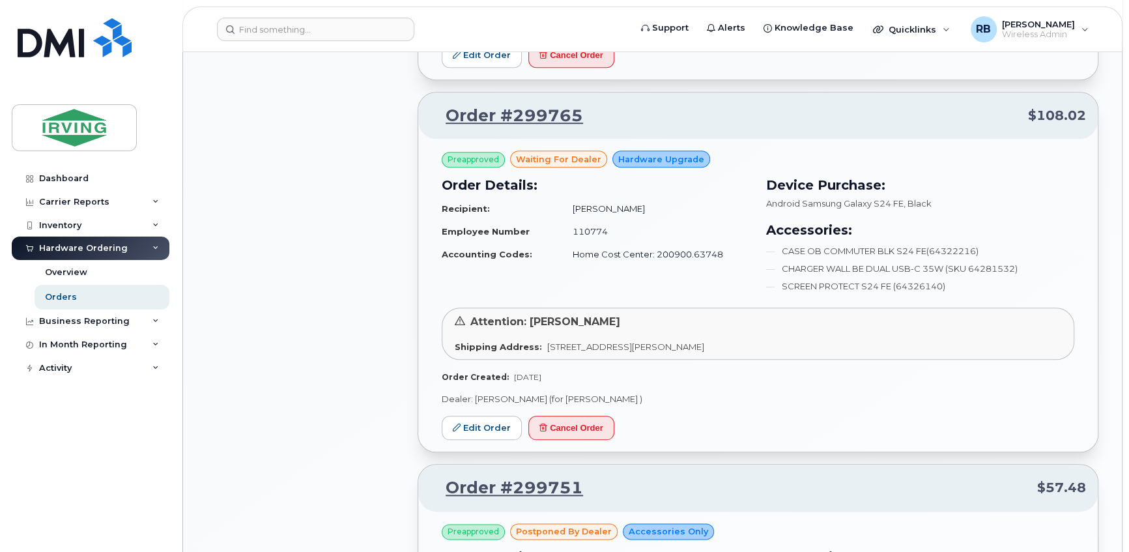
scroll to position [1026, 0]
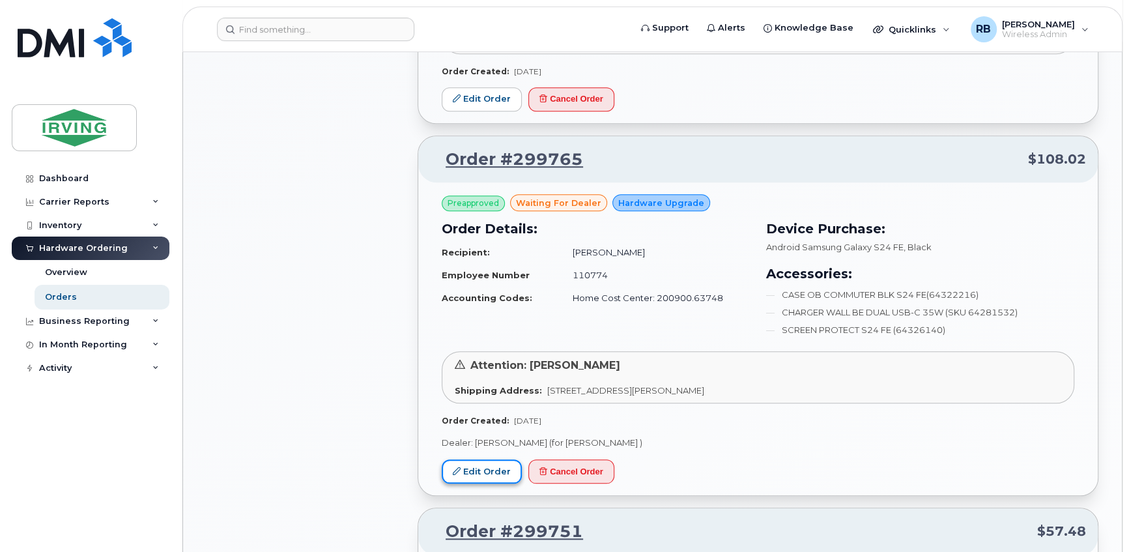
click at [480, 470] on link "Edit Order" at bounding box center [482, 471] width 80 height 24
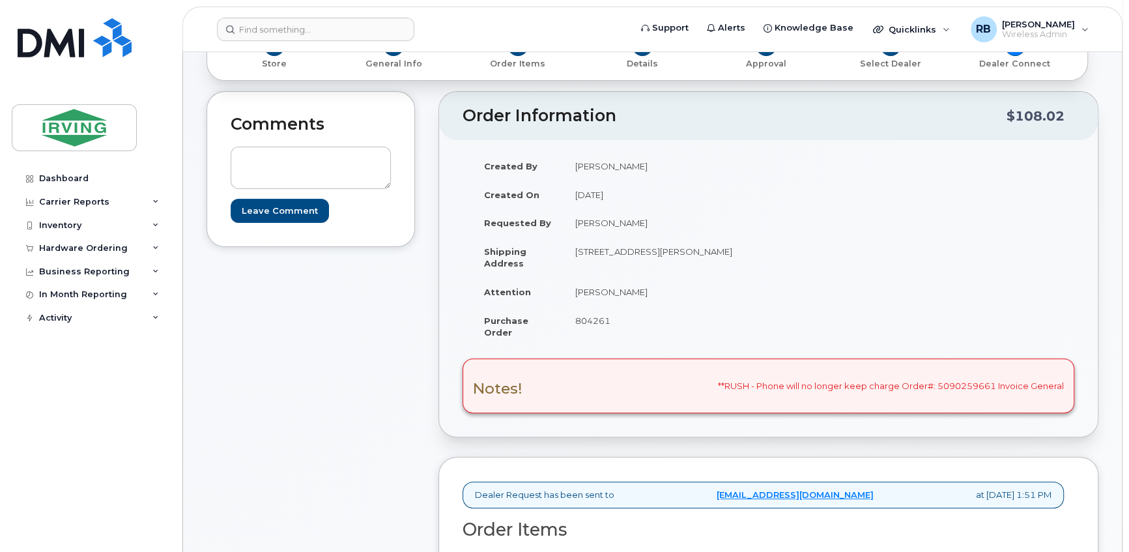
scroll to position [158, 0]
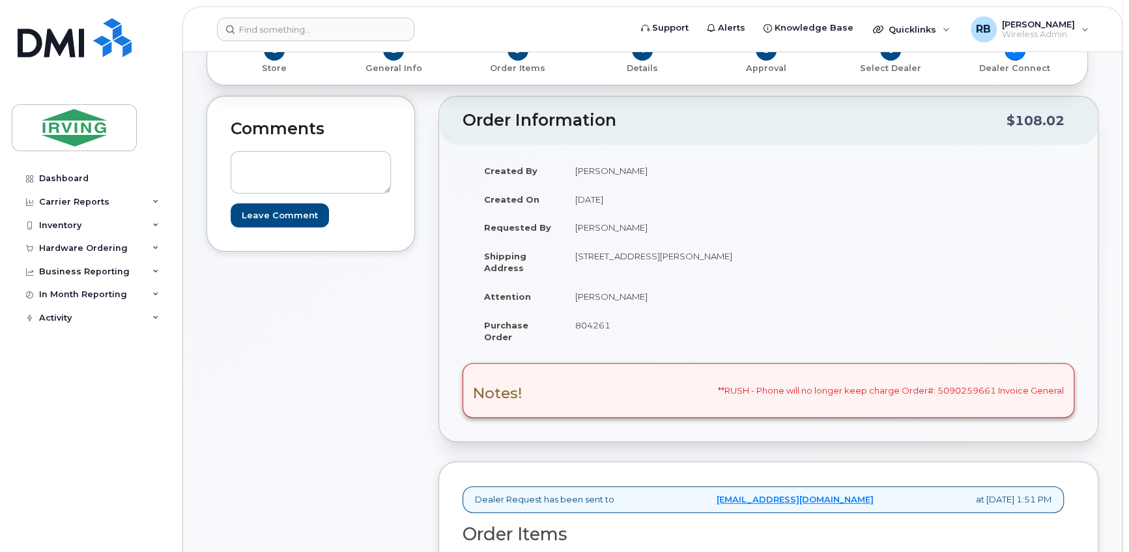
click at [586, 321] on span "804261" at bounding box center [592, 325] width 35 height 10
copy span "804261"
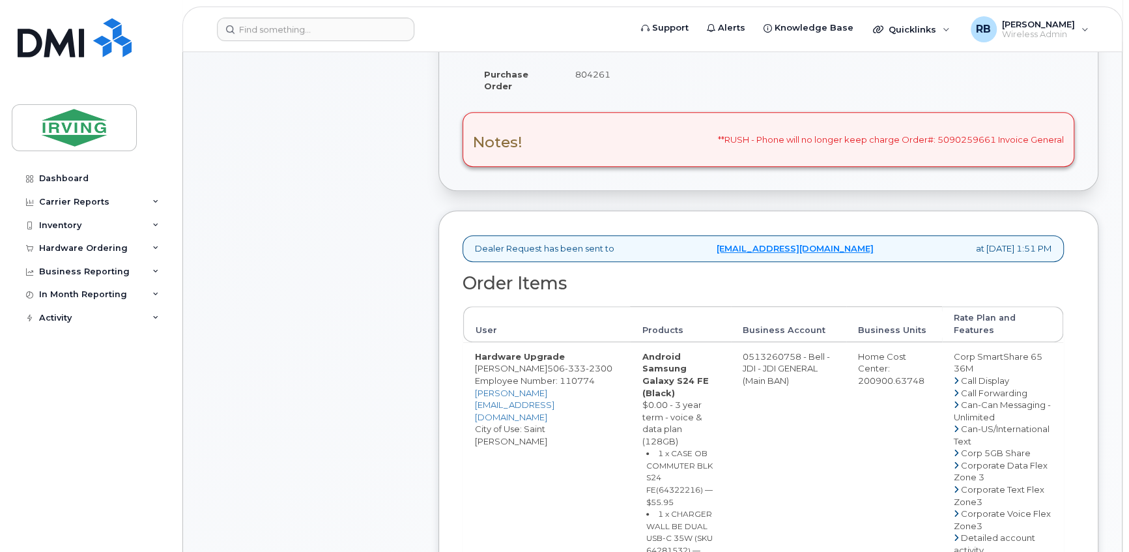
scroll to position [474, 0]
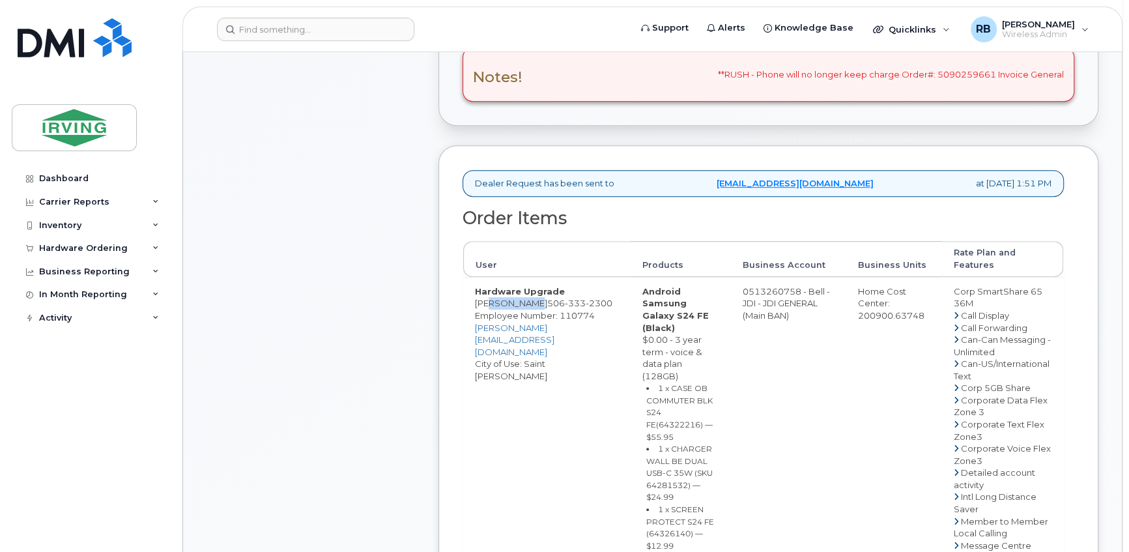
drag, startPoint x: 517, startPoint y: 303, endPoint x: 488, endPoint y: 306, distance: 28.8
drag, startPoint x: 488, startPoint y: 306, endPoint x: 529, endPoint y: 302, distance: 41.2
click at [547, 302] on span "[PHONE_NUMBER]" at bounding box center [579, 303] width 65 height 10
click at [547, 300] on span "[PHONE_NUMBER]" at bounding box center [579, 303] width 65 height 10
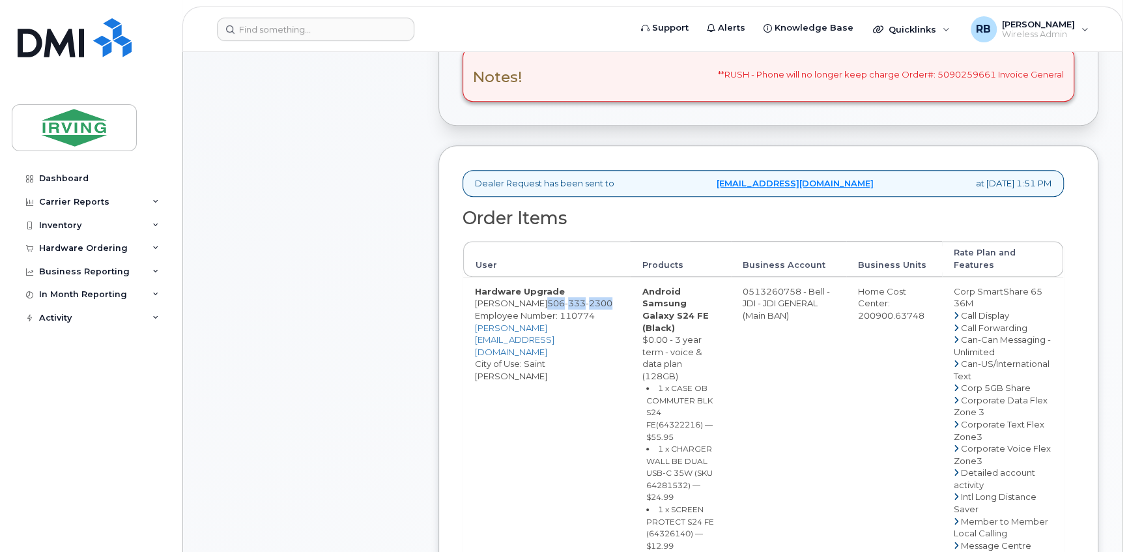
click at [547, 300] on span "[PHONE_NUMBER]" at bounding box center [579, 303] width 65 height 10
copy span "506 333 2300"
click at [365, 275] on div "Comments Leave Comment" at bounding box center [311, 476] width 208 height 1393
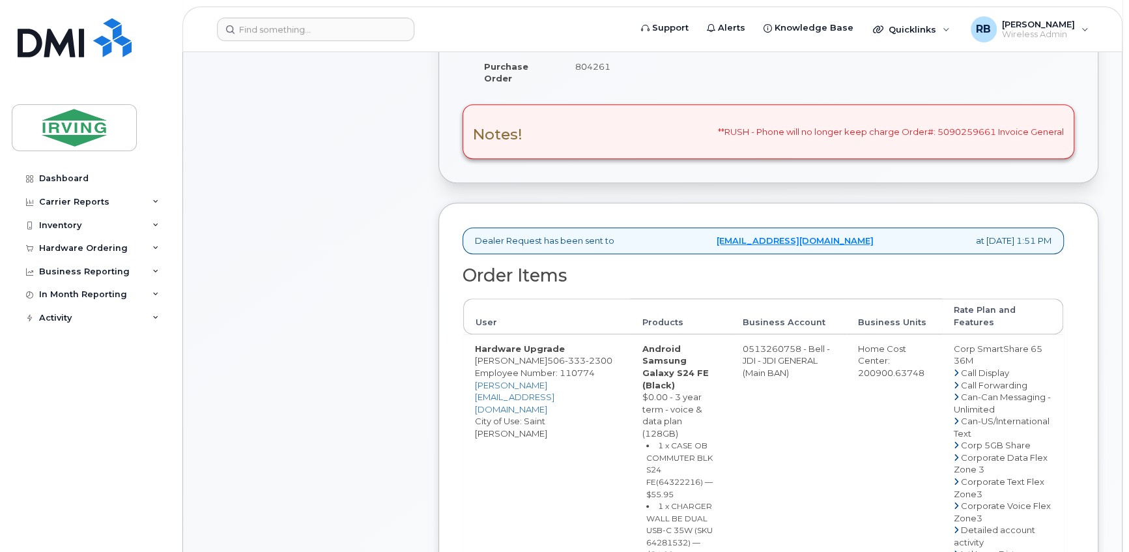
scroll to position [315, 0]
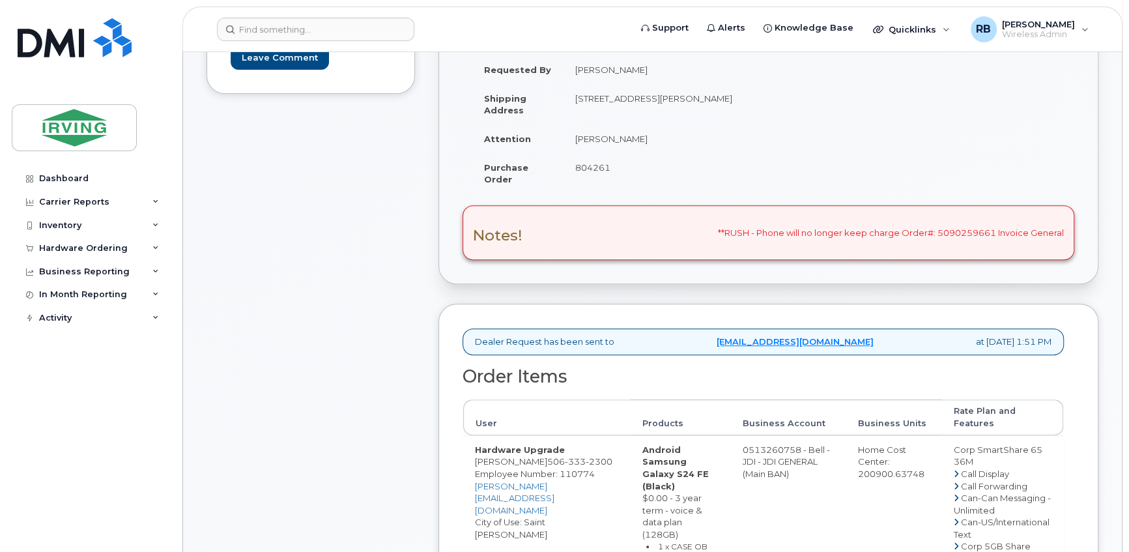
click at [599, 168] on span "804261" at bounding box center [592, 167] width 35 height 10
copy span "804261"
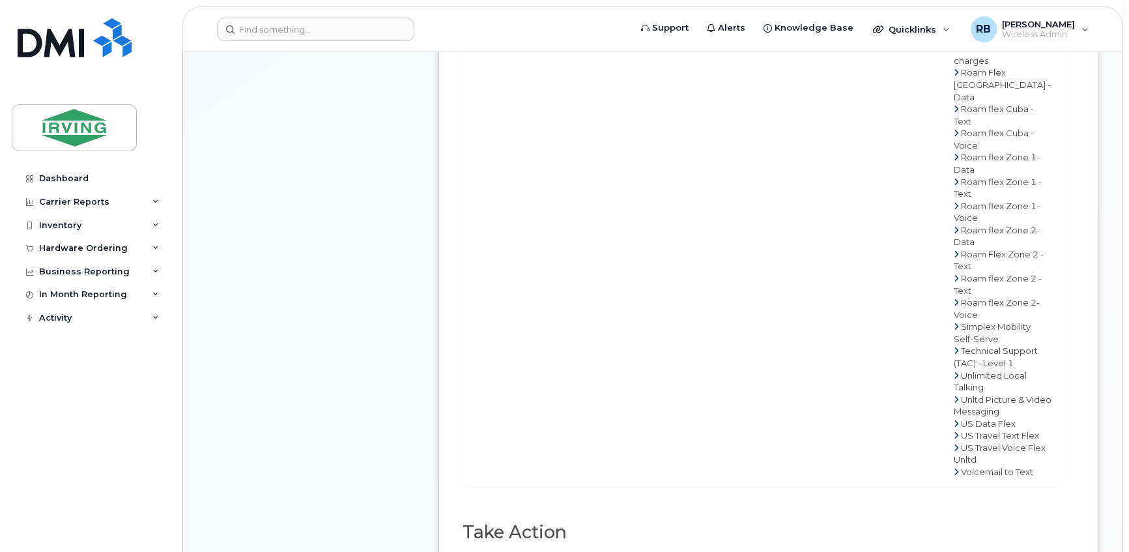
scroll to position [947, 0]
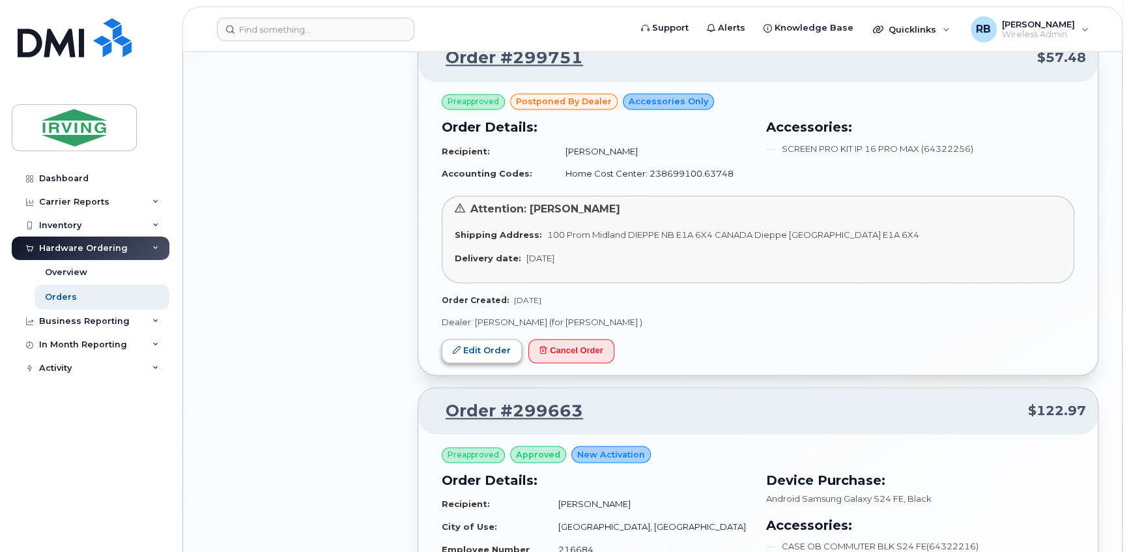
scroll to position [1421, 0]
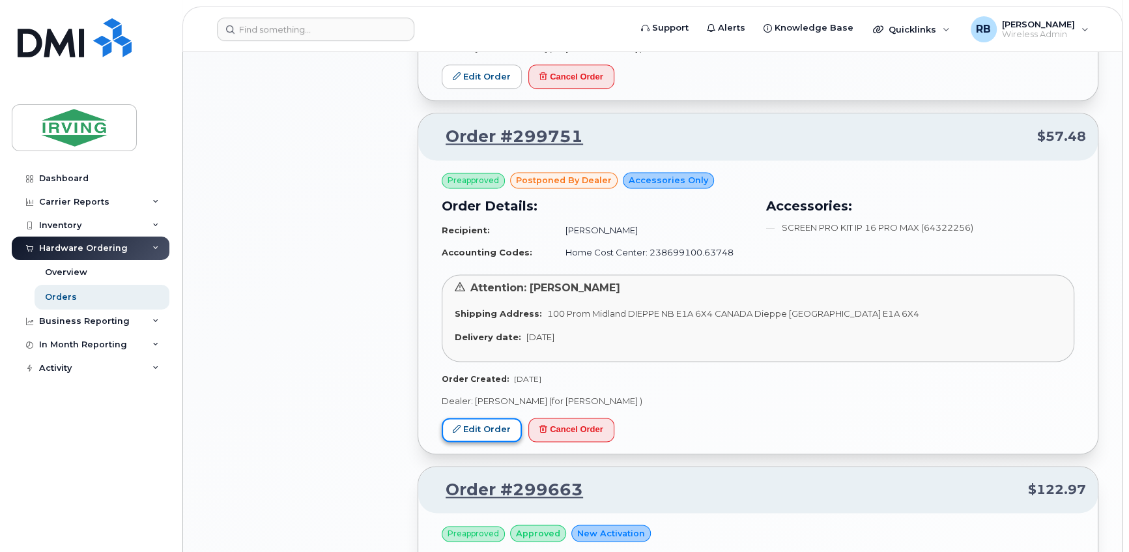
click at [488, 429] on link "Edit Order" at bounding box center [482, 430] width 80 height 24
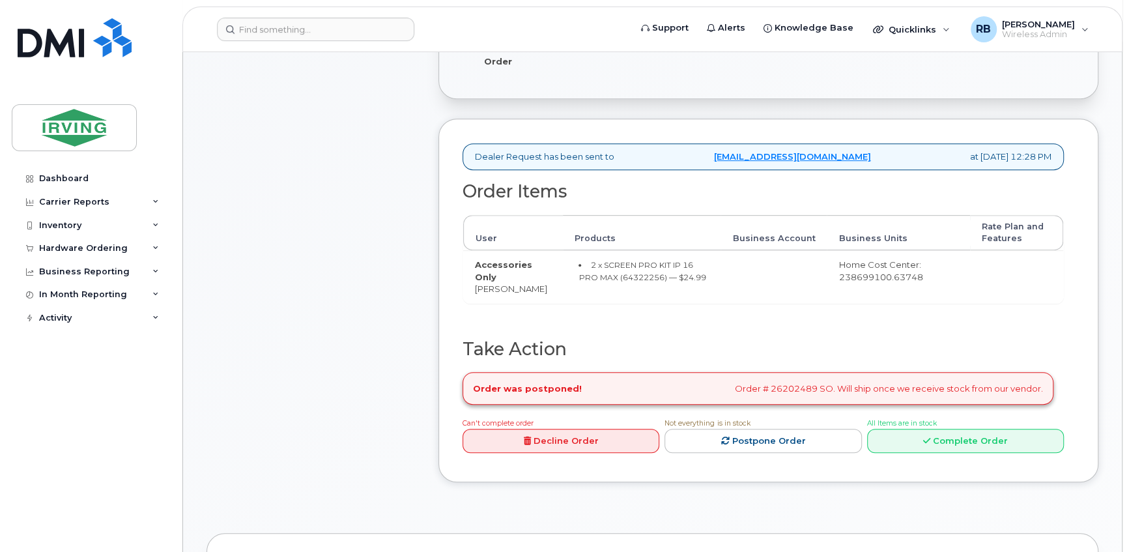
scroll to position [474, 0]
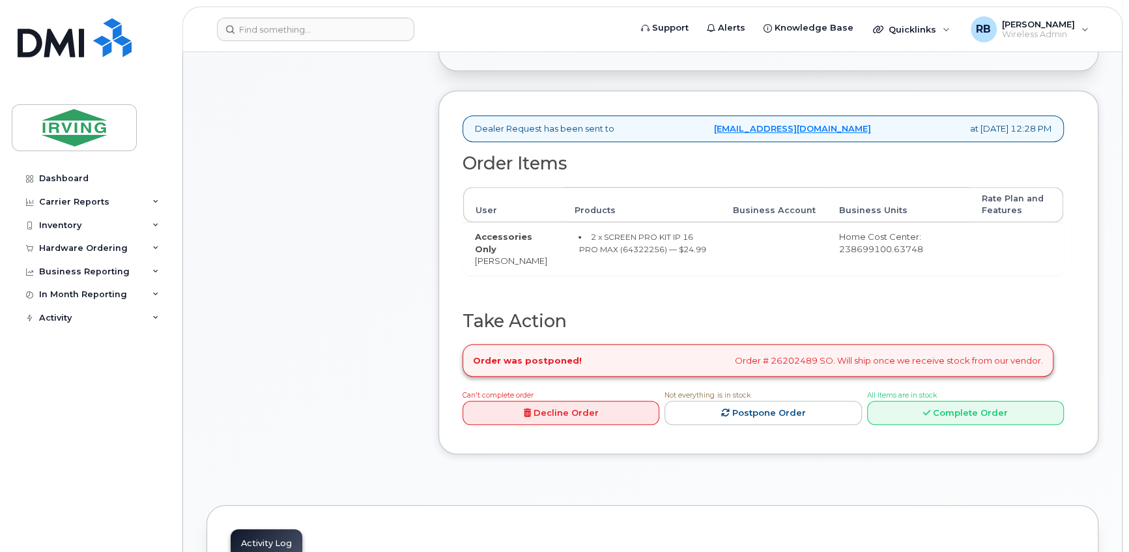
click at [790, 362] on div "Order was postponed! Order # 26202489 SO. Will ship once we receive stock from …" at bounding box center [758, 360] width 591 height 33
copy div "26202489"
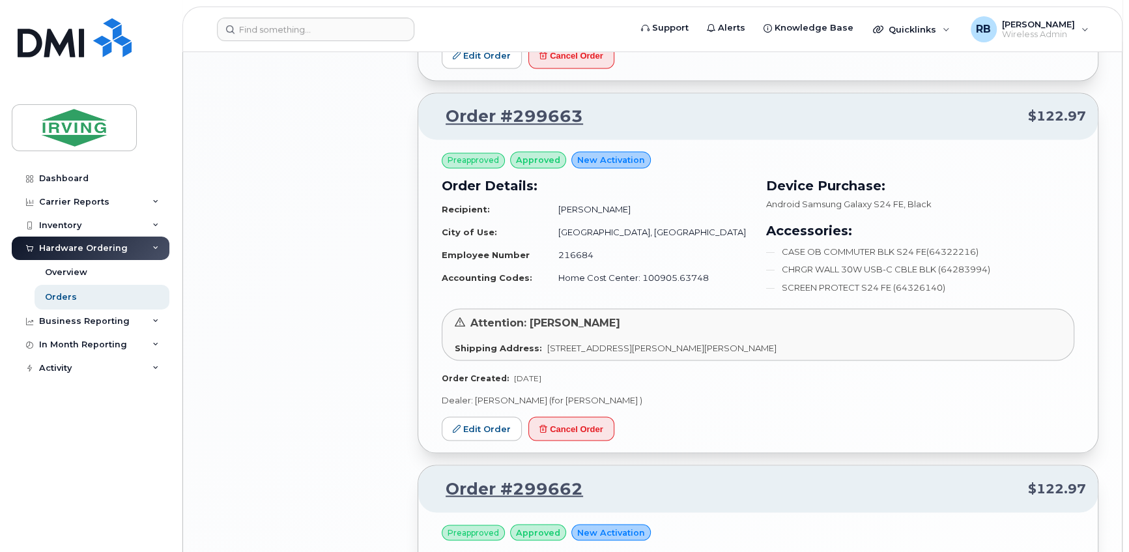
scroll to position [1816, 0]
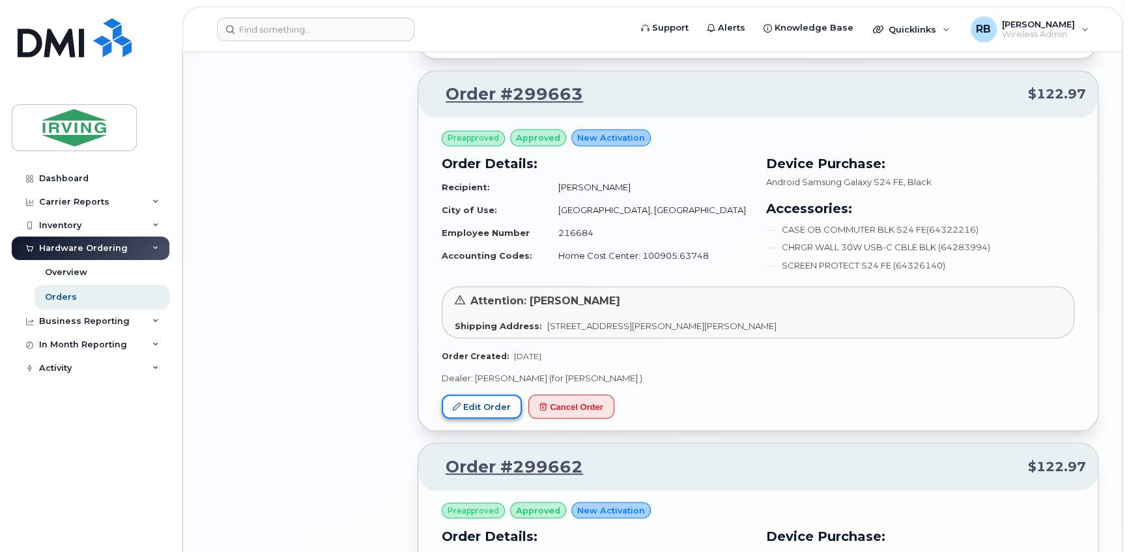
click at [478, 398] on link "Edit Order" at bounding box center [482, 406] width 80 height 24
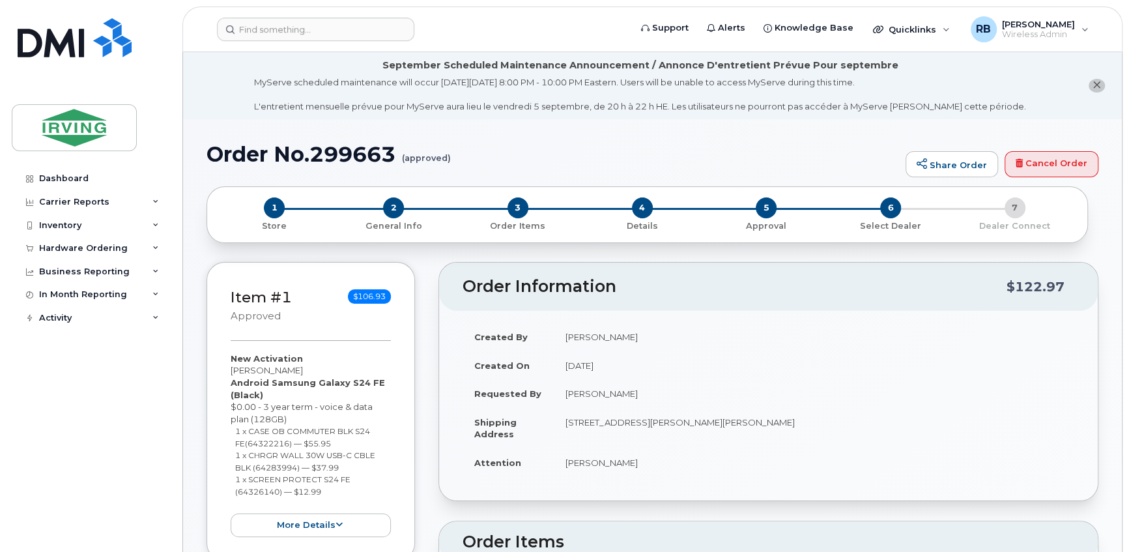
radio input "true"
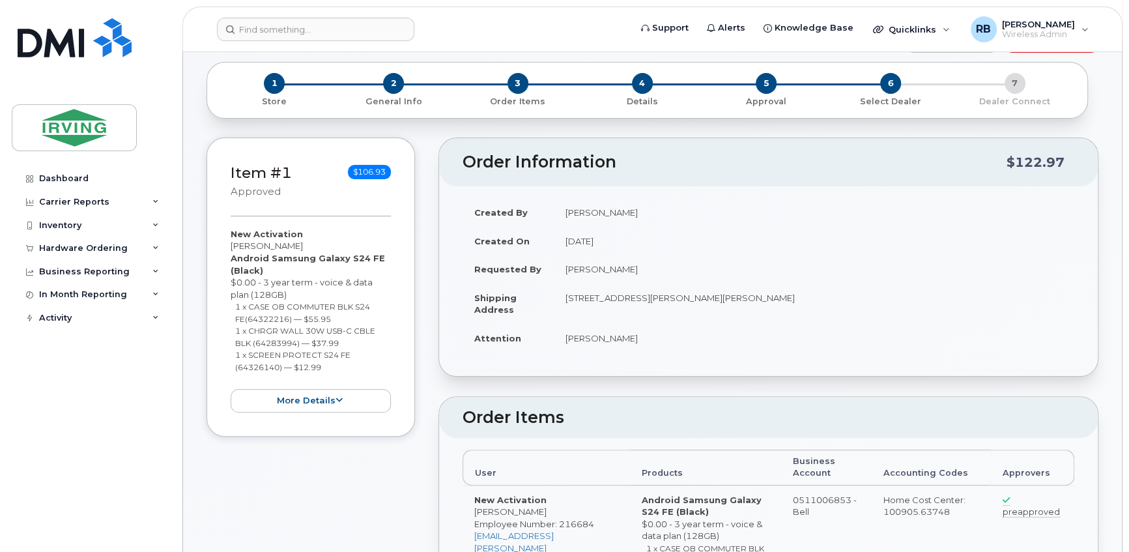
scroll to position [78, 0]
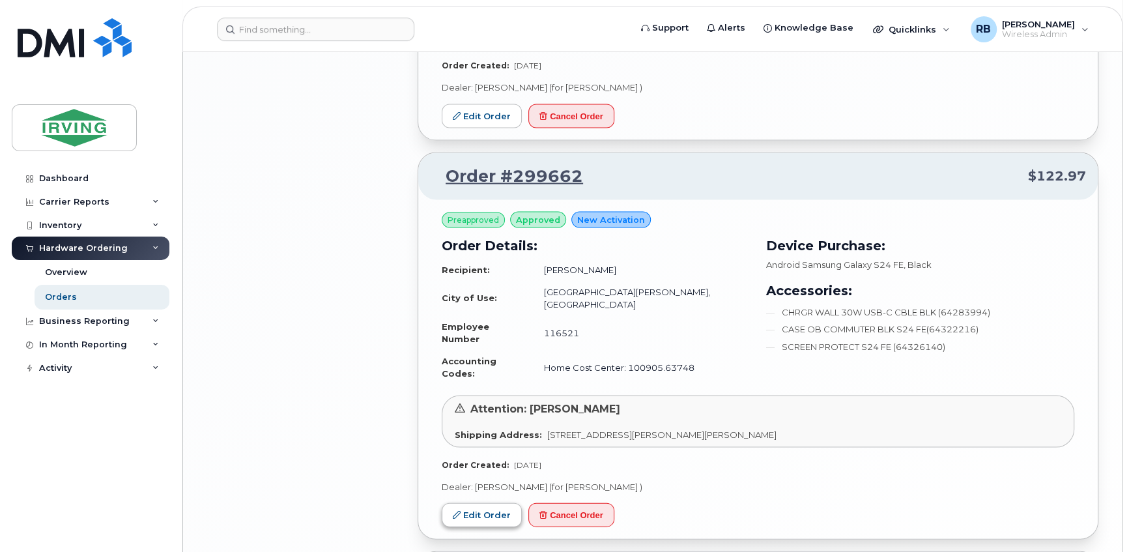
scroll to position [2210, 0]
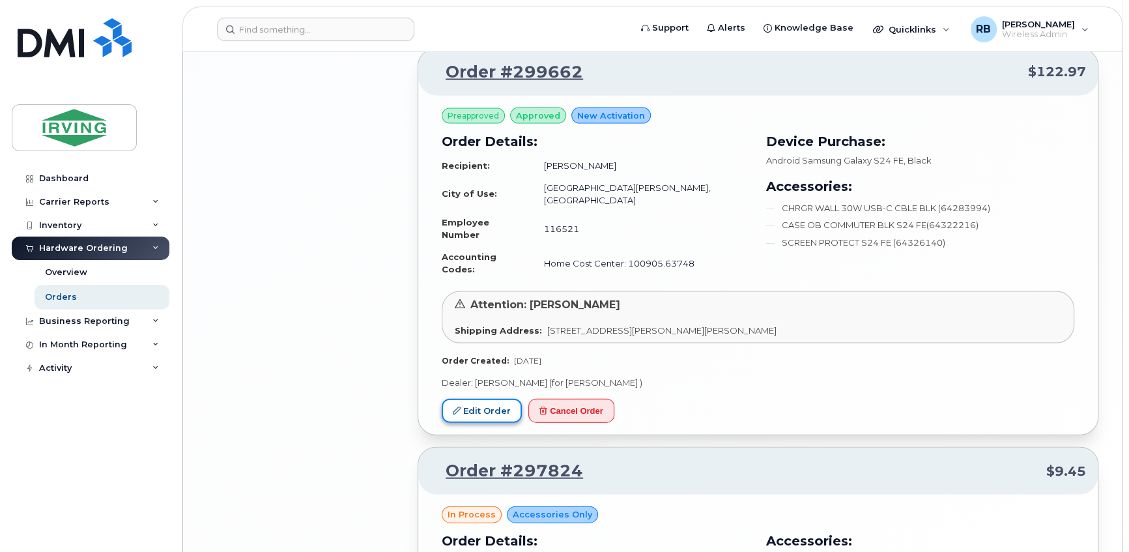
click at [481, 399] on link "Edit Order" at bounding box center [482, 411] width 80 height 24
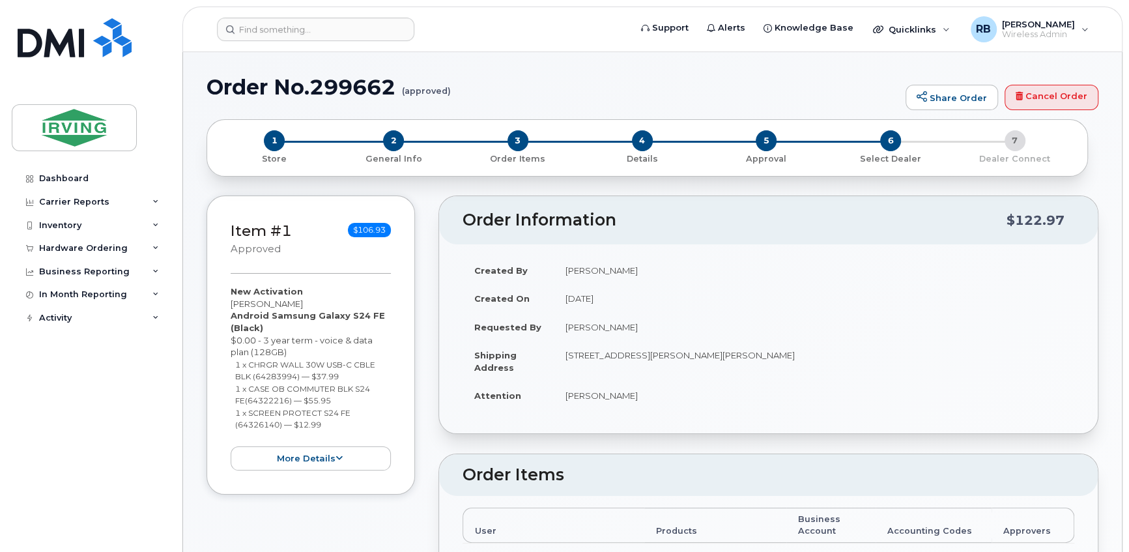
radio input "true"
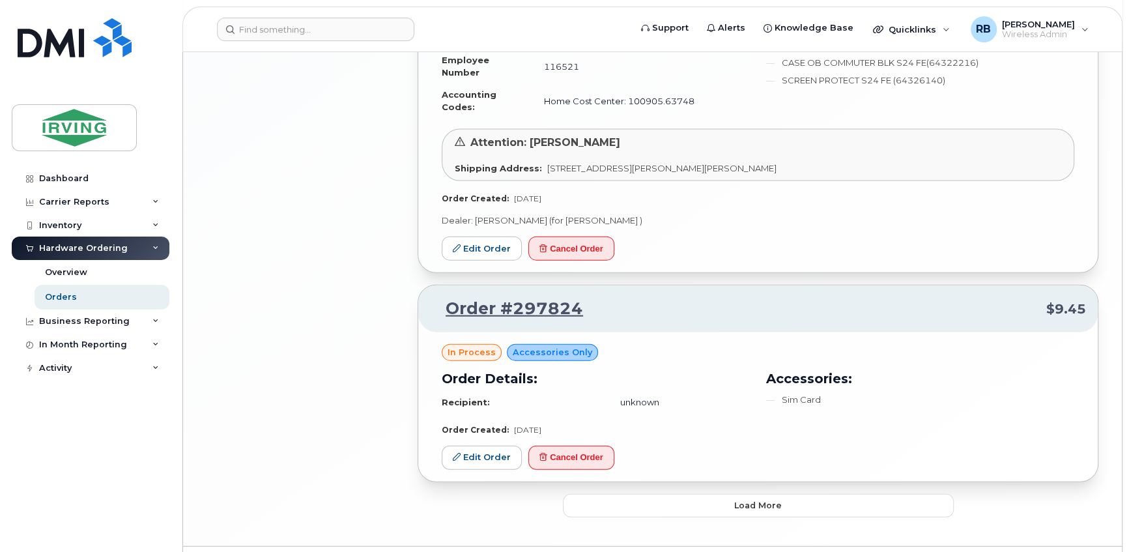
scroll to position [2378, 0]
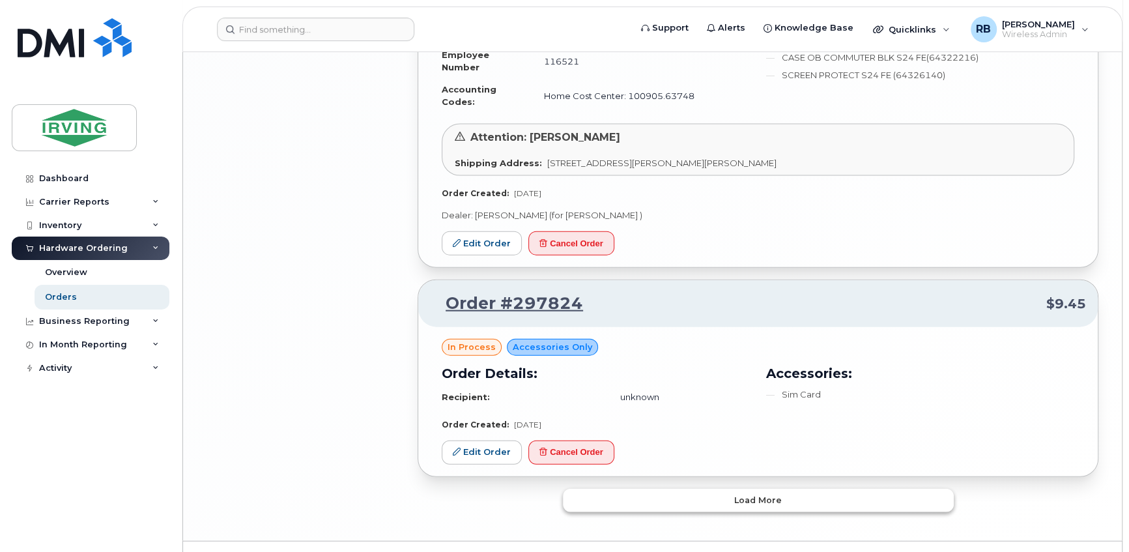
click at [683, 489] on button "Load more" at bounding box center [758, 500] width 391 height 23
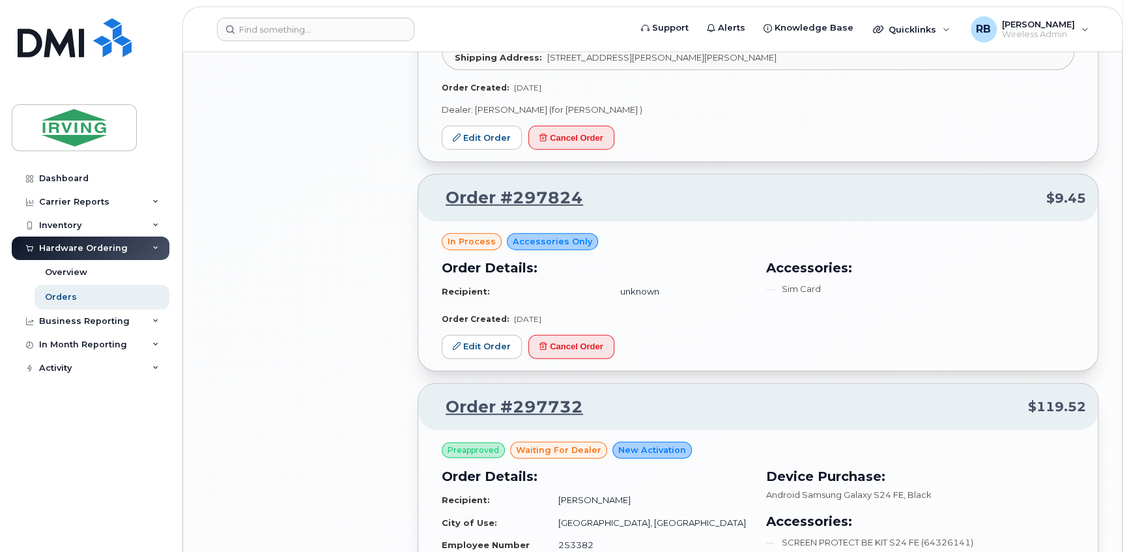
scroll to position [2693, 0]
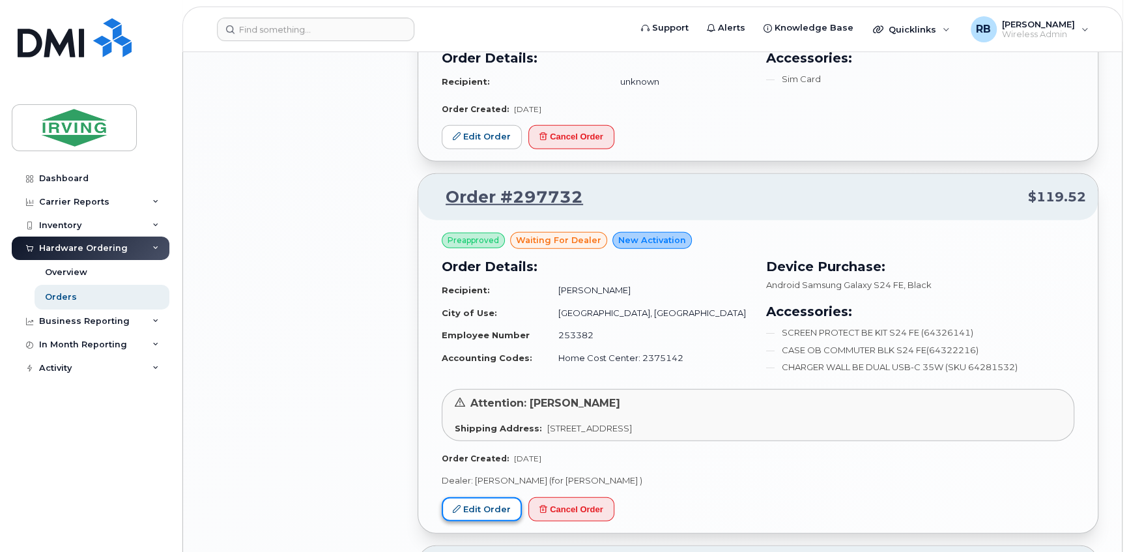
click at [474, 497] on link "Edit Order" at bounding box center [482, 509] width 80 height 24
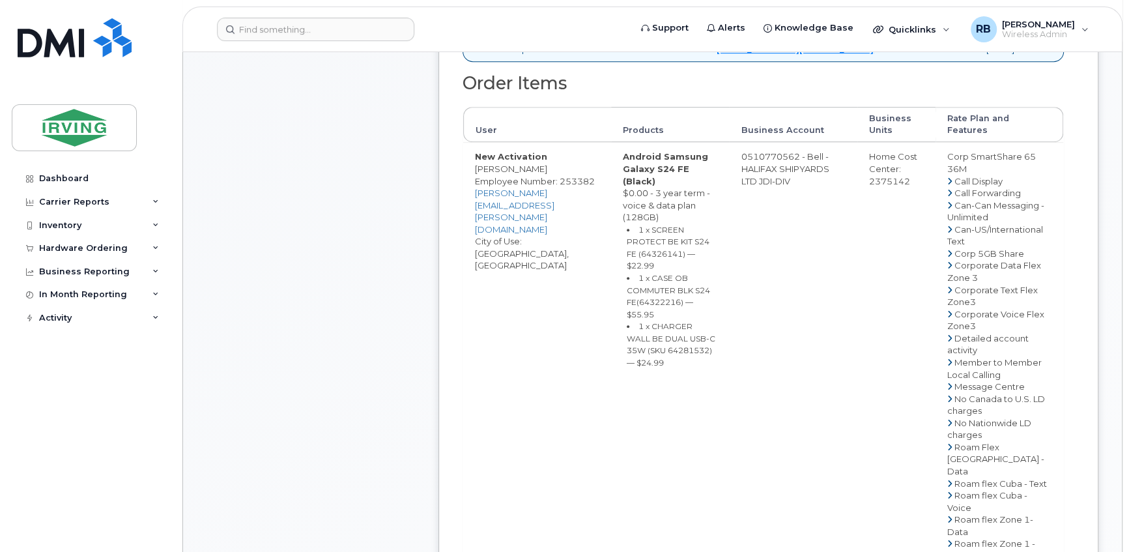
scroll to position [315, 0]
